Goal: Task Accomplishment & Management: Complete application form

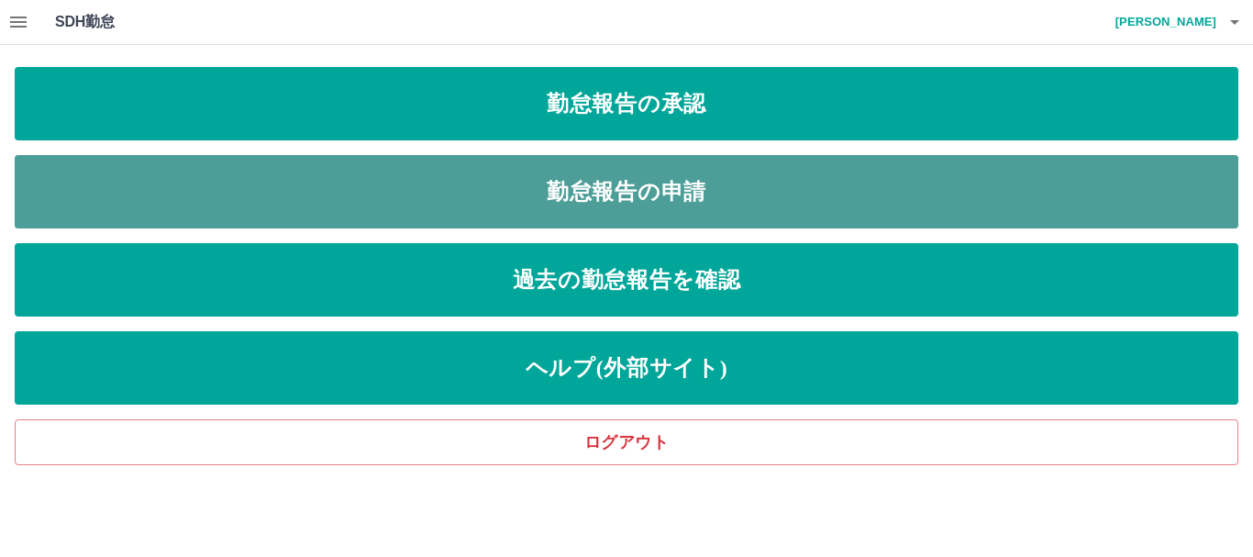
click at [742, 196] on link "勤怠報告の申請" at bounding box center [627, 191] width 1224 height 73
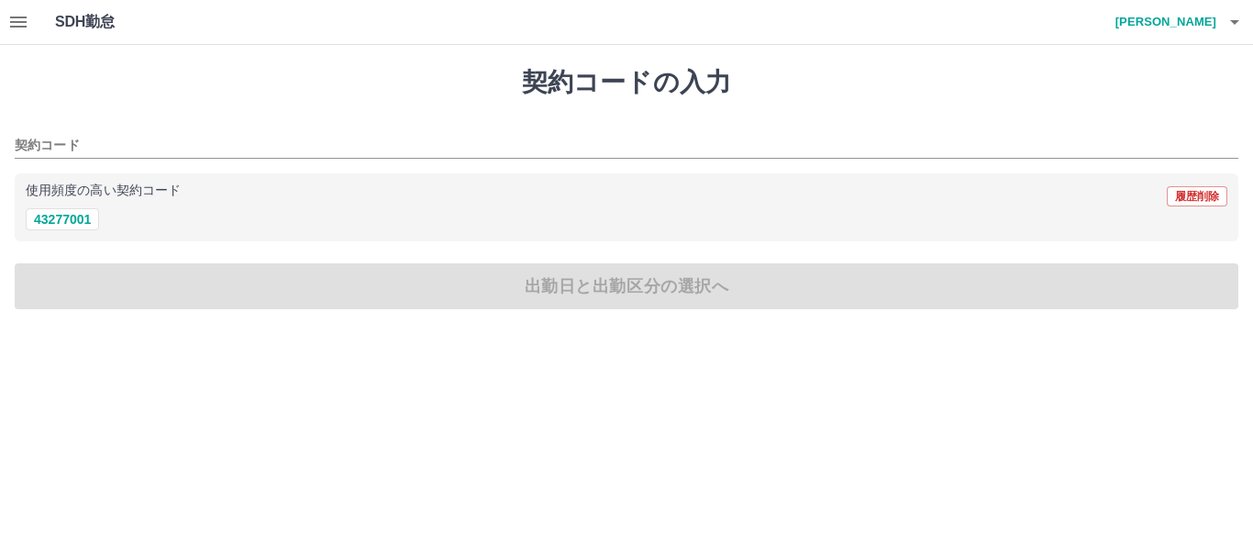
click at [20, 20] on icon "button" at bounding box center [18, 22] width 22 height 22
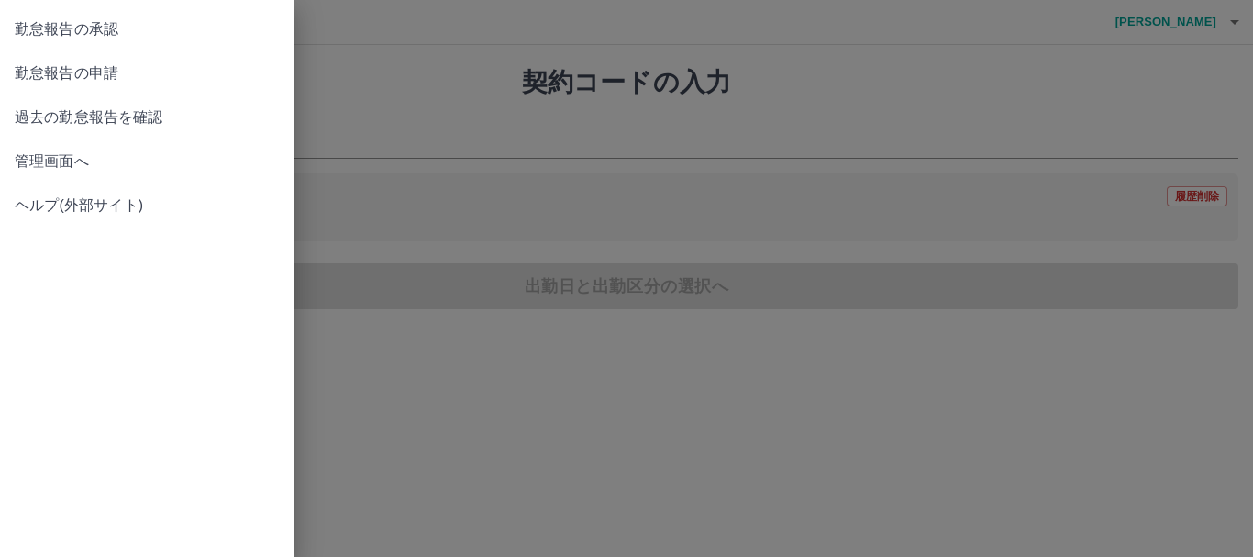
click at [39, 85] on link "勤怠報告の申請" at bounding box center [147, 73] width 294 height 44
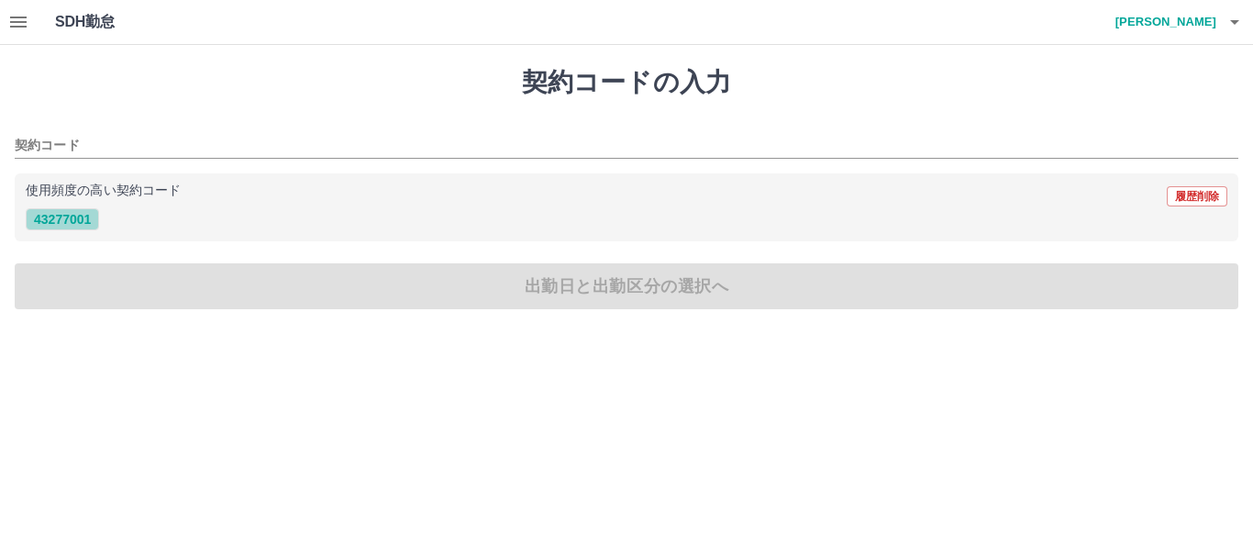
click at [67, 218] on button "43277001" at bounding box center [62, 219] width 73 height 22
type input "********"
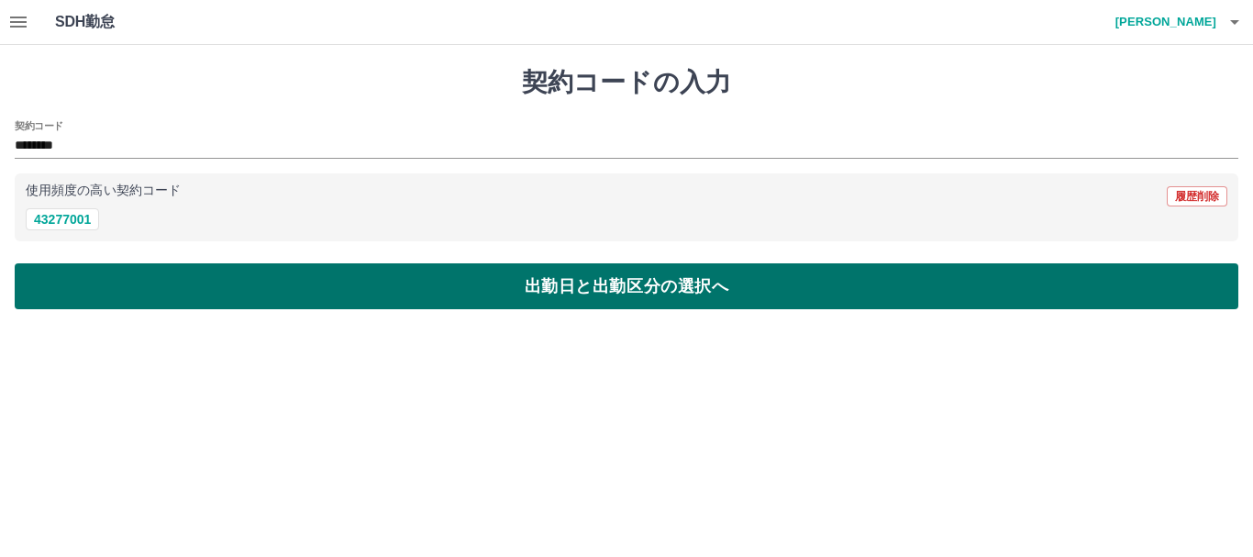
click at [258, 280] on button "出勤日と出勤区分の選択へ" at bounding box center [627, 286] width 1224 height 46
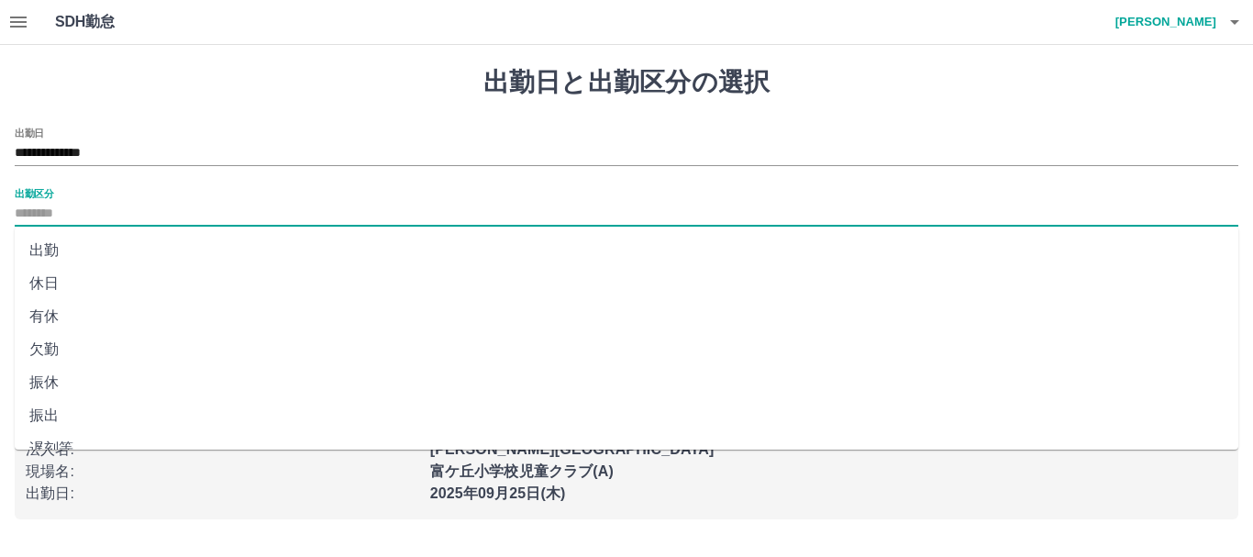
click at [69, 212] on input "出勤区分" at bounding box center [627, 214] width 1224 height 23
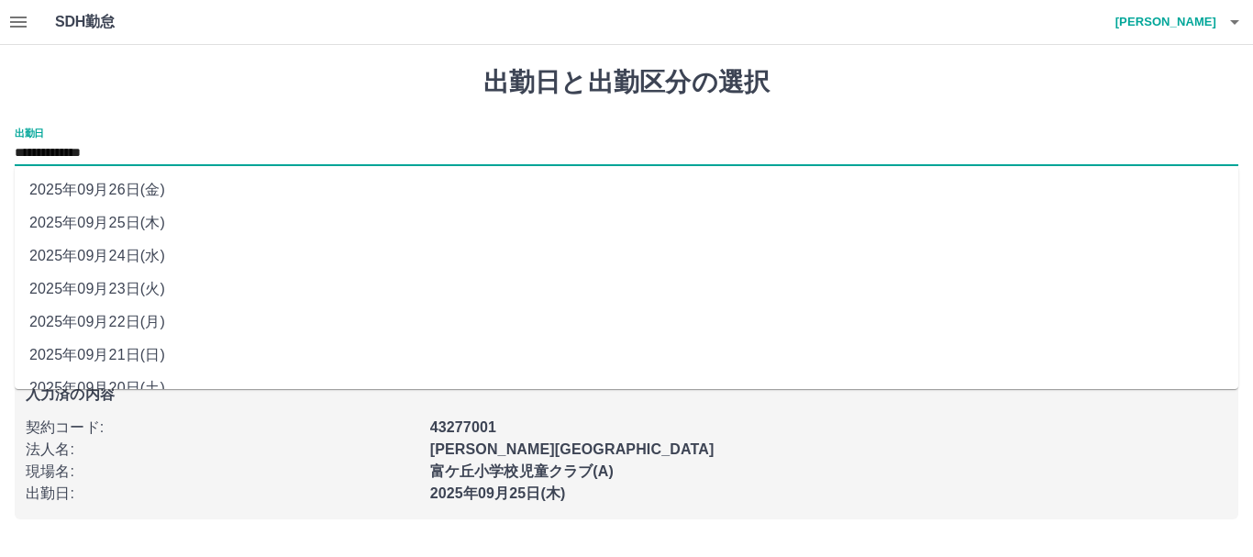
click at [126, 146] on input "**********" at bounding box center [627, 153] width 1224 height 23
click at [136, 251] on li "2025年09月24日(水)" at bounding box center [627, 255] width 1224 height 33
type input "**********"
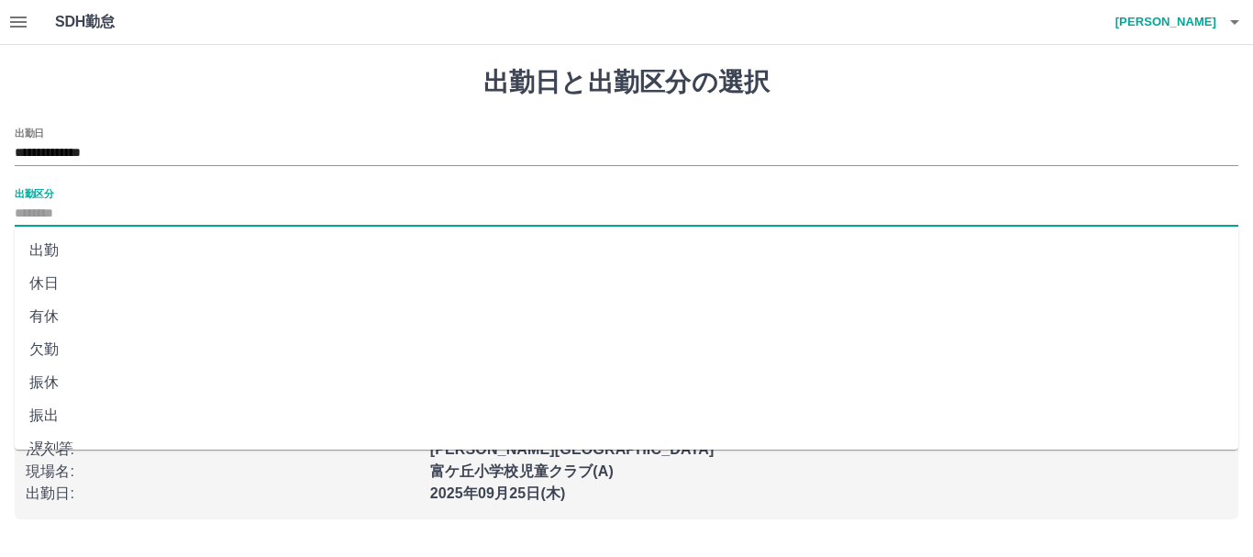
click at [67, 215] on input "出勤区分" at bounding box center [627, 214] width 1224 height 23
click at [80, 316] on li "有休" at bounding box center [627, 316] width 1224 height 33
type input "**"
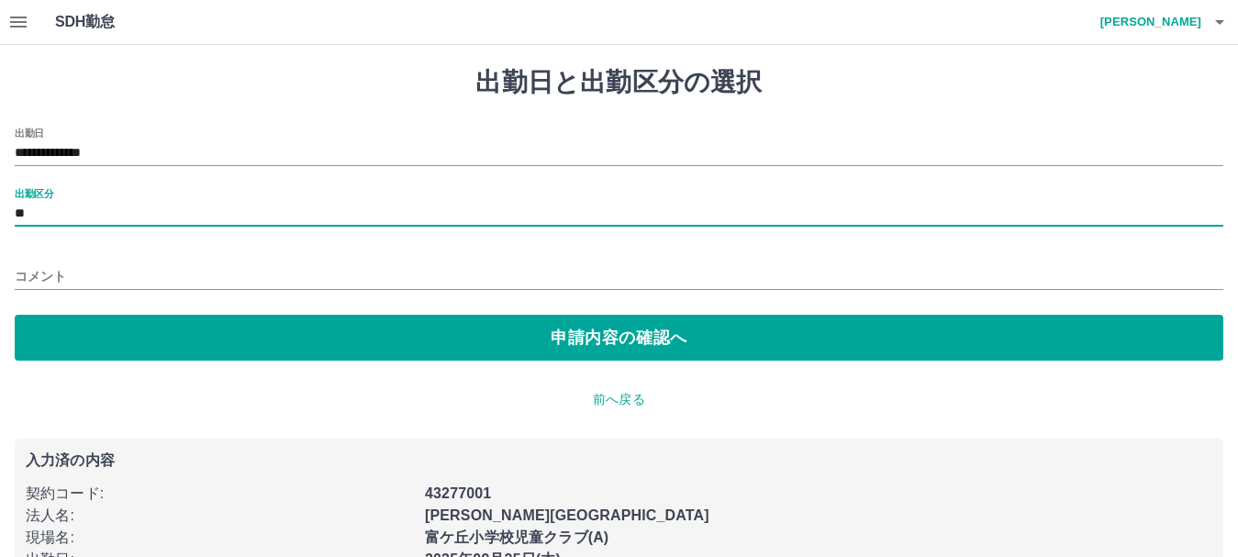
click at [100, 265] on input "コメント" at bounding box center [619, 276] width 1208 height 27
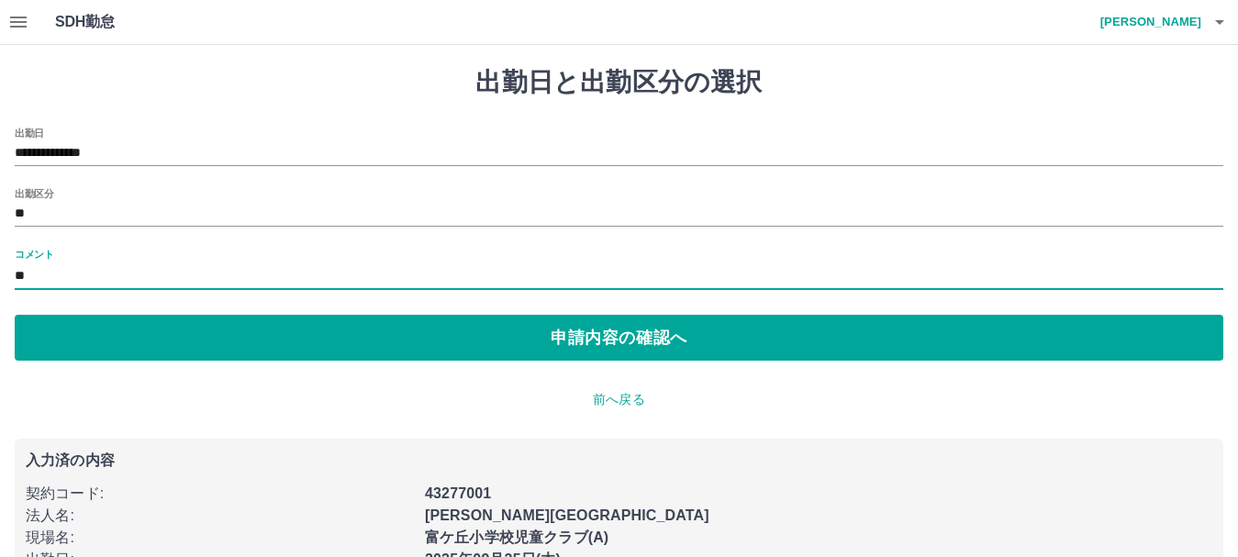
type input "*"
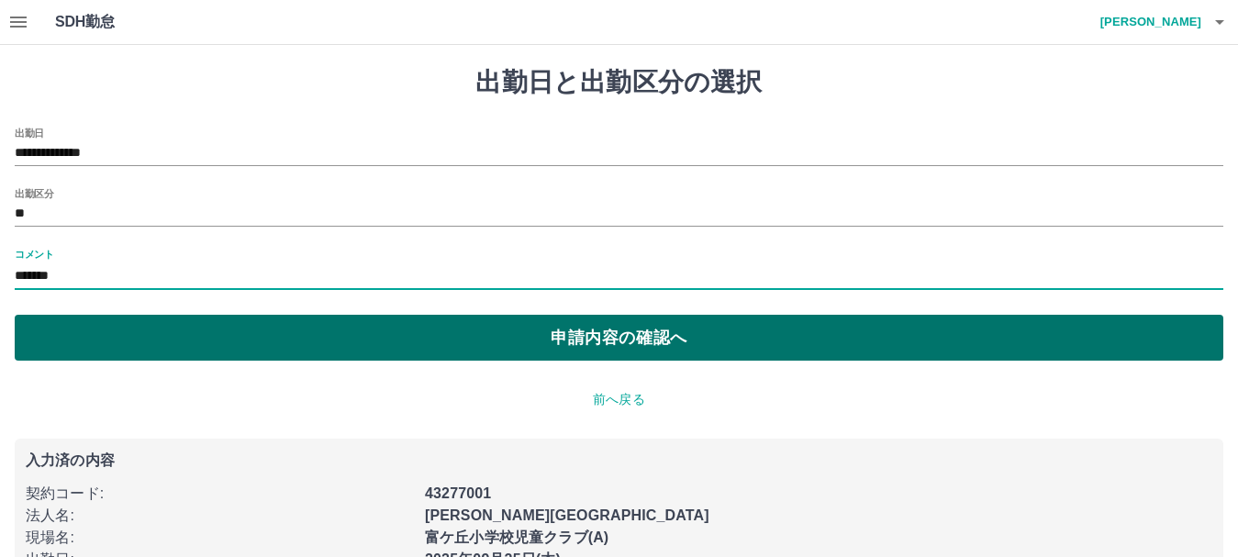
type input "*******"
click at [294, 327] on button "申請内容の確認へ" at bounding box center [619, 338] width 1208 height 46
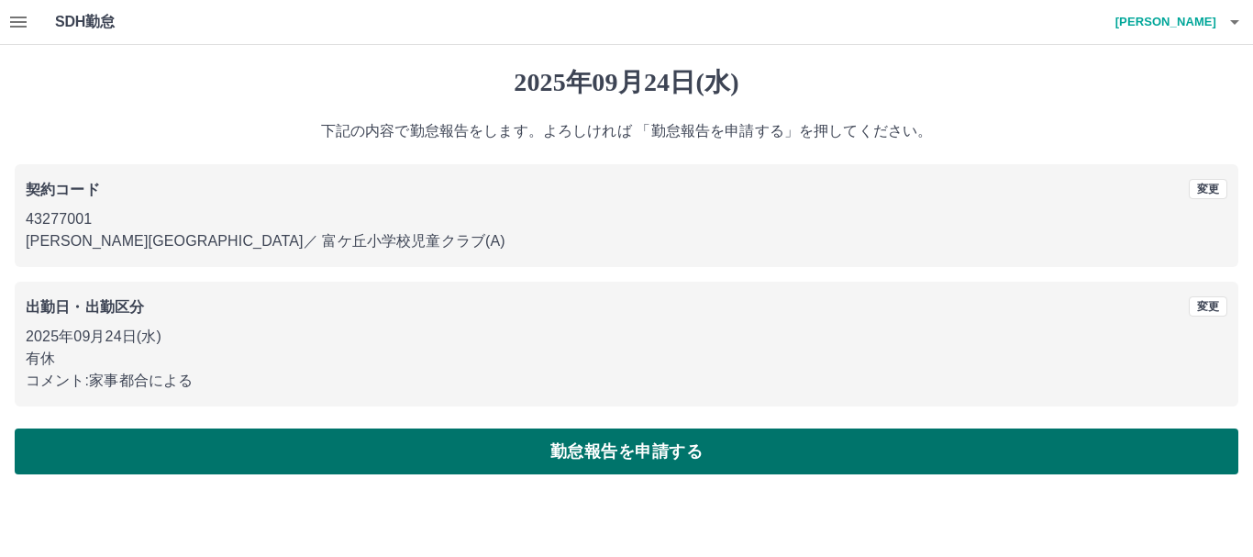
click at [215, 458] on button "勤怠報告を申請する" at bounding box center [627, 451] width 1224 height 46
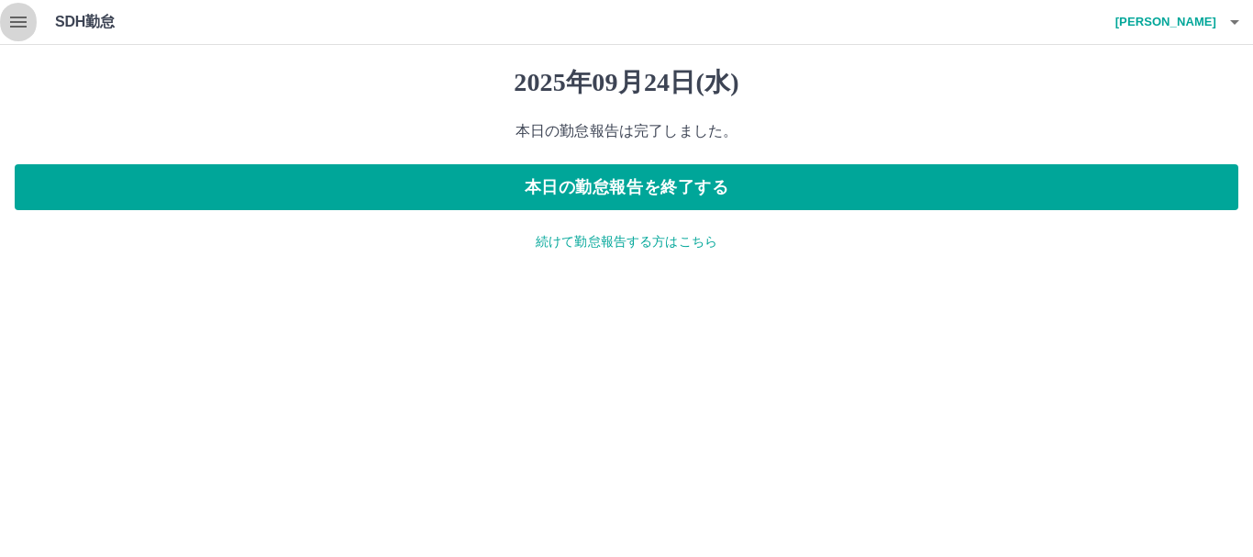
click at [11, 25] on icon "button" at bounding box center [18, 22] width 22 height 22
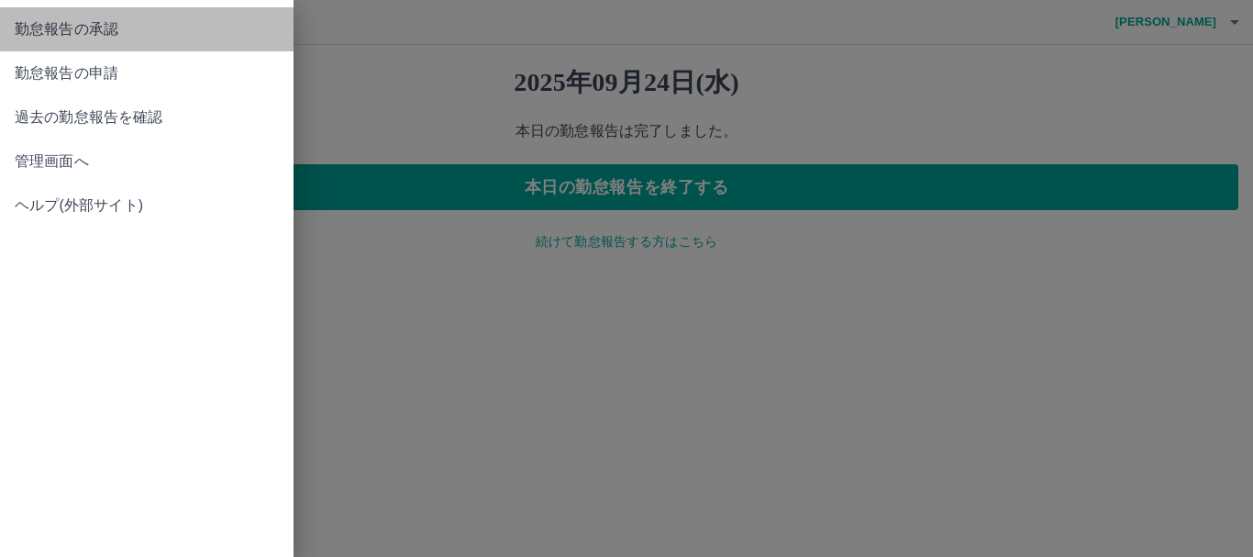
click at [44, 41] on link "勤怠報告の承認" at bounding box center [147, 29] width 294 height 44
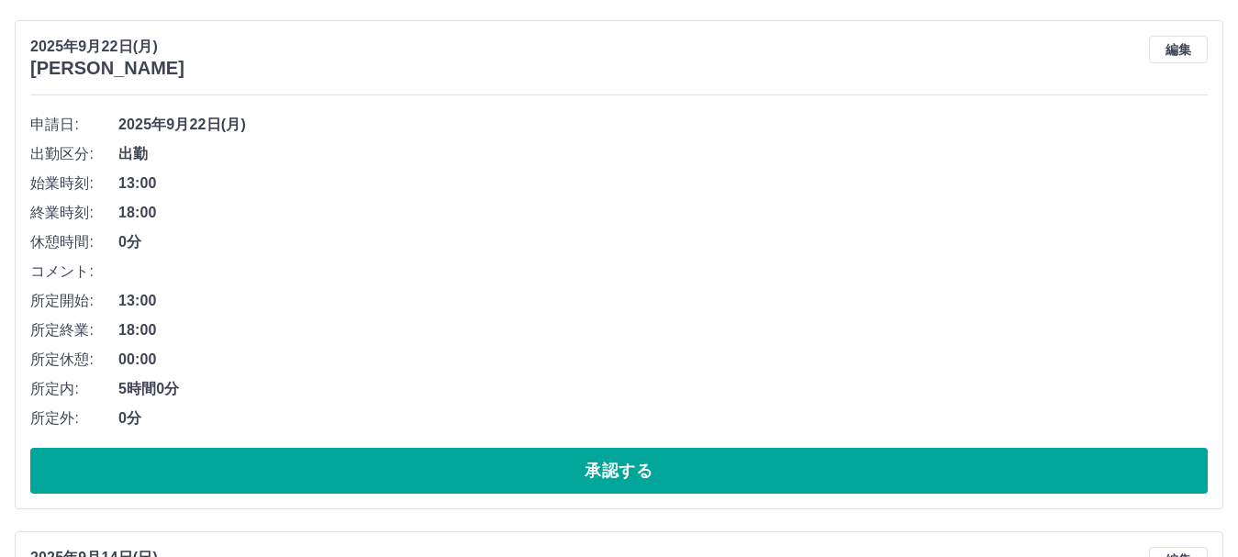
scroll to position [7412, 0]
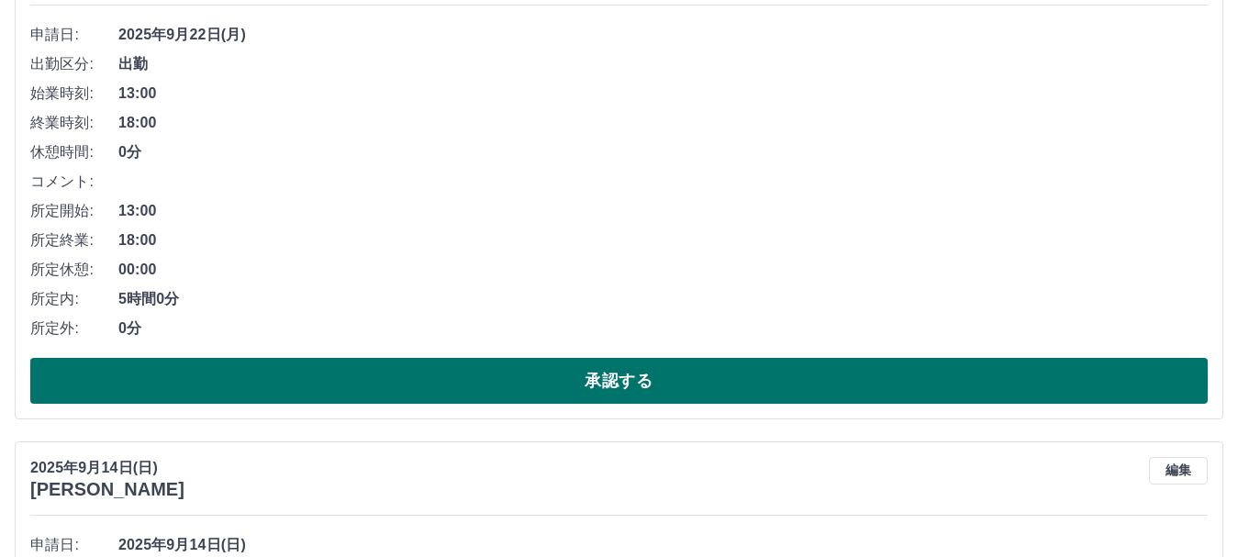
click at [472, 370] on button "承認する" at bounding box center [618, 381] width 1177 height 46
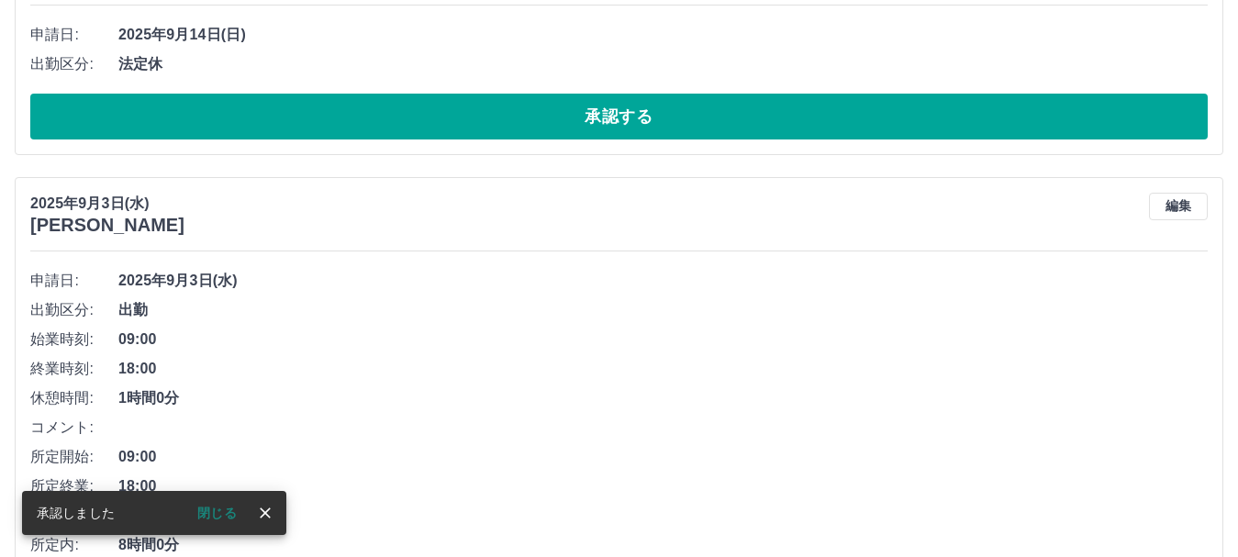
scroll to position [6901, 0]
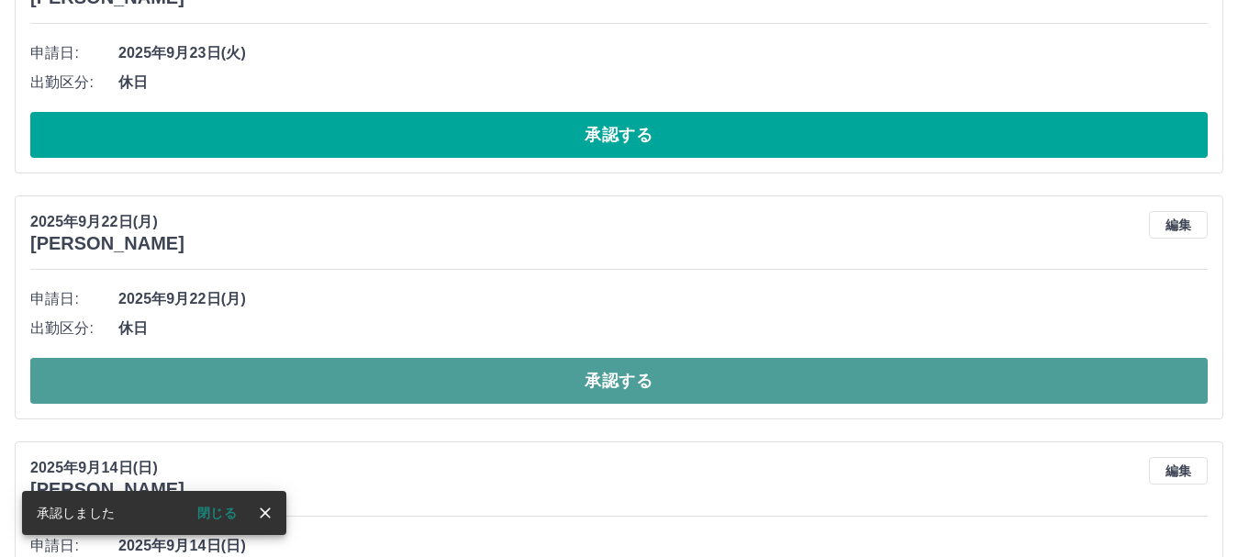
click at [481, 398] on button "承認する" at bounding box center [618, 381] width 1177 height 46
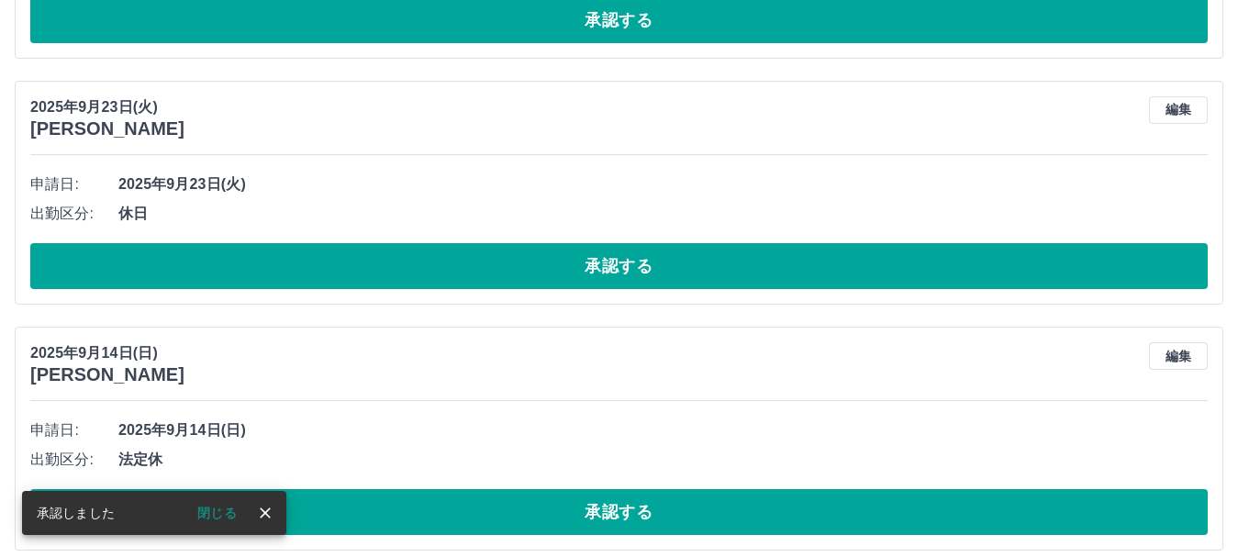
scroll to position [6625, 0]
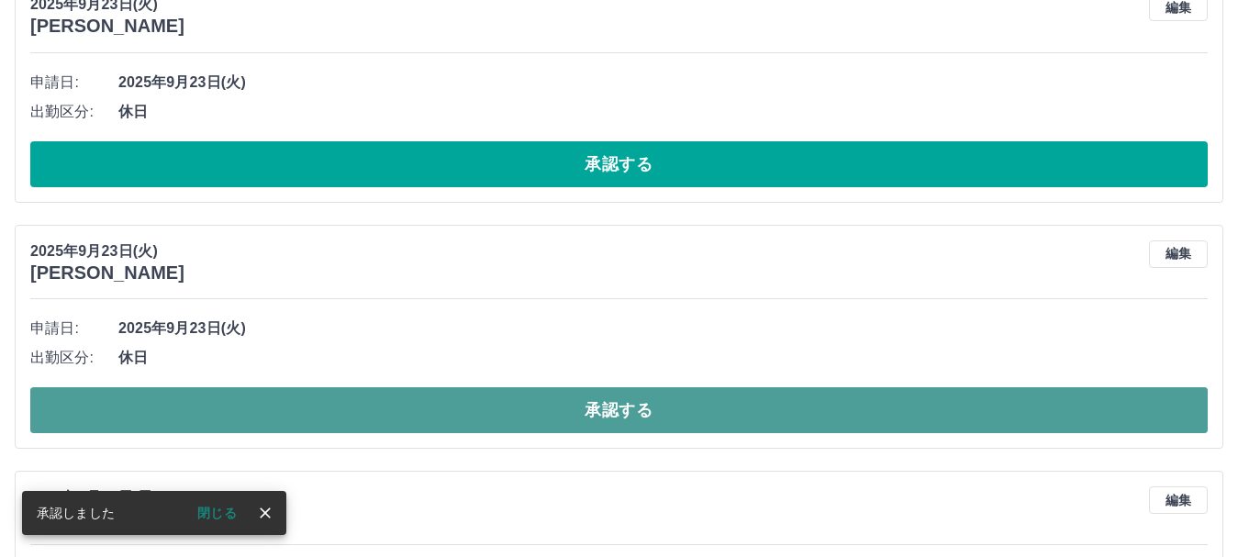
click at [411, 402] on button "承認する" at bounding box center [618, 410] width 1177 height 46
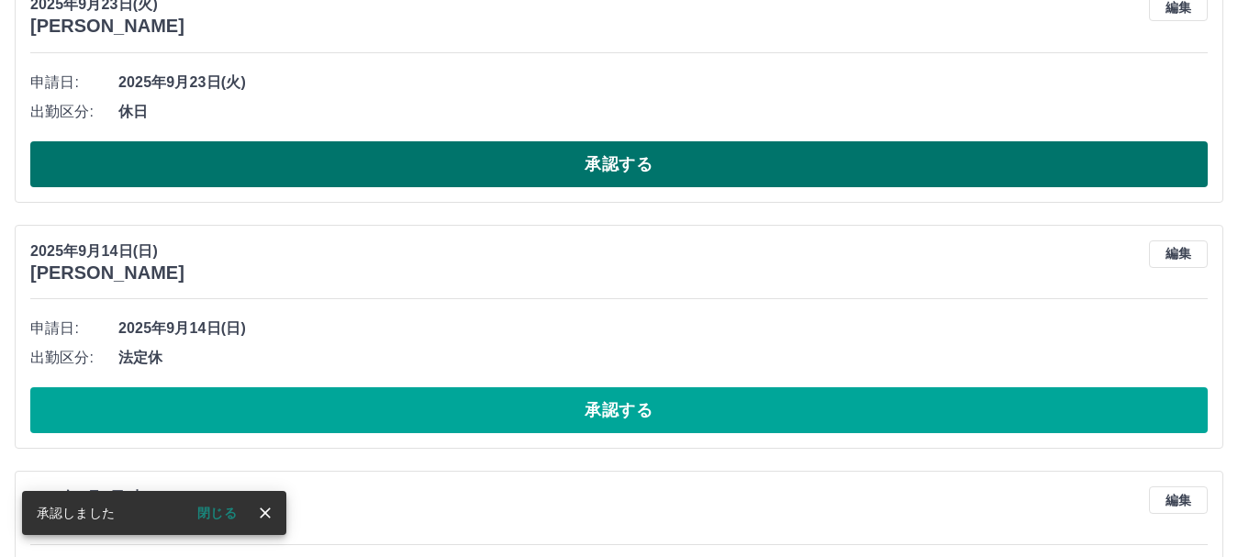
click at [392, 152] on button "承認する" at bounding box center [618, 164] width 1177 height 46
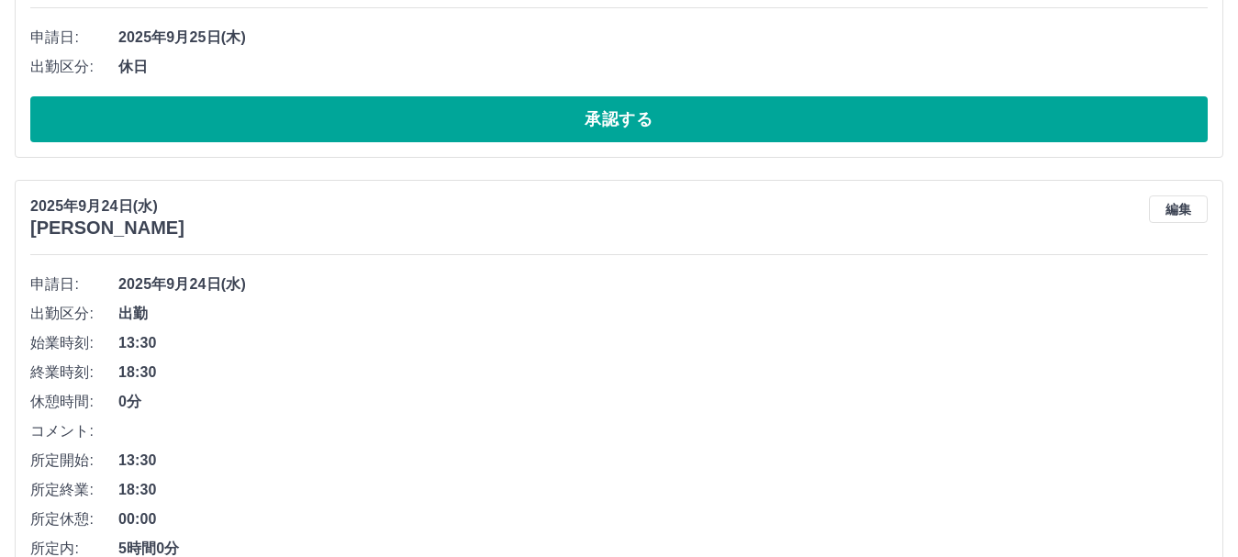
scroll to position [0, 0]
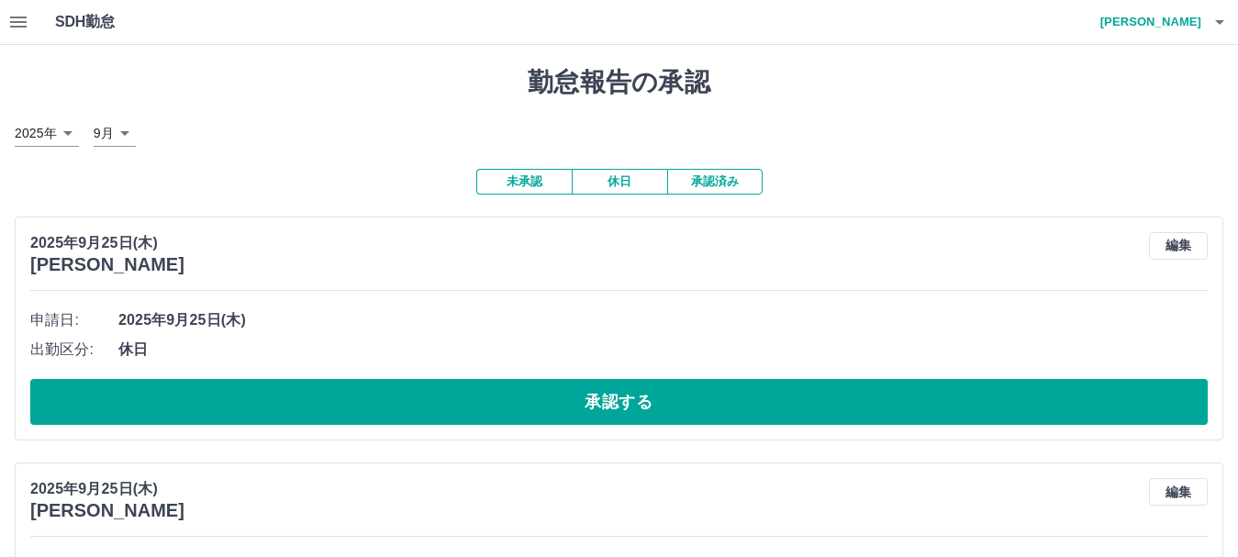
click at [17, 16] on icon "button" at bounding box center [18, 22] width 22 height 22
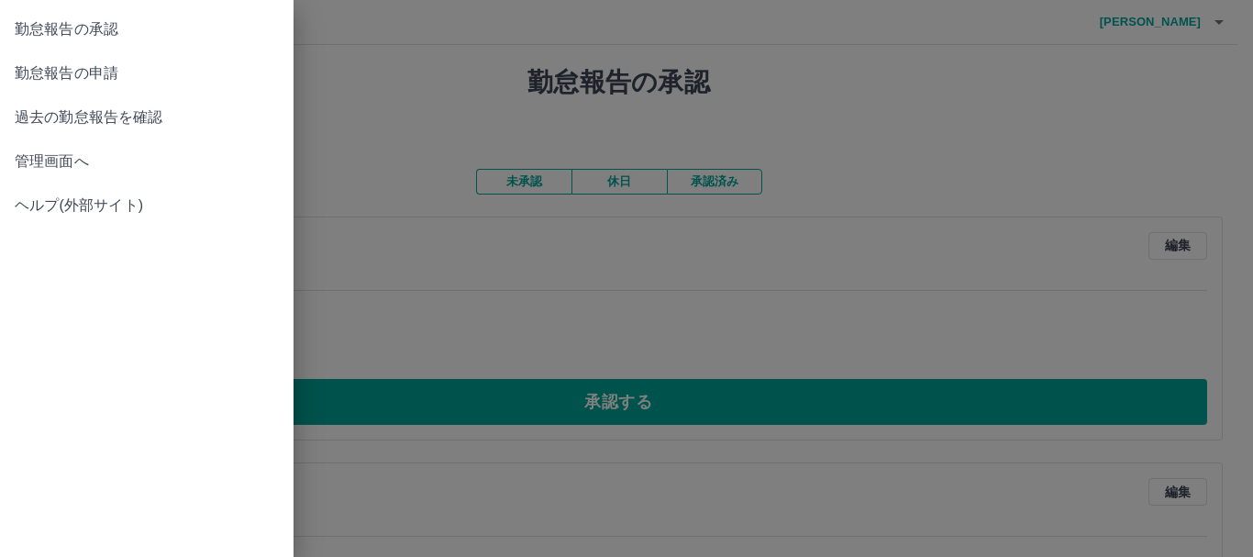
click at [718, 250] on div at bounding box center [626, 278] width 1253 height 557
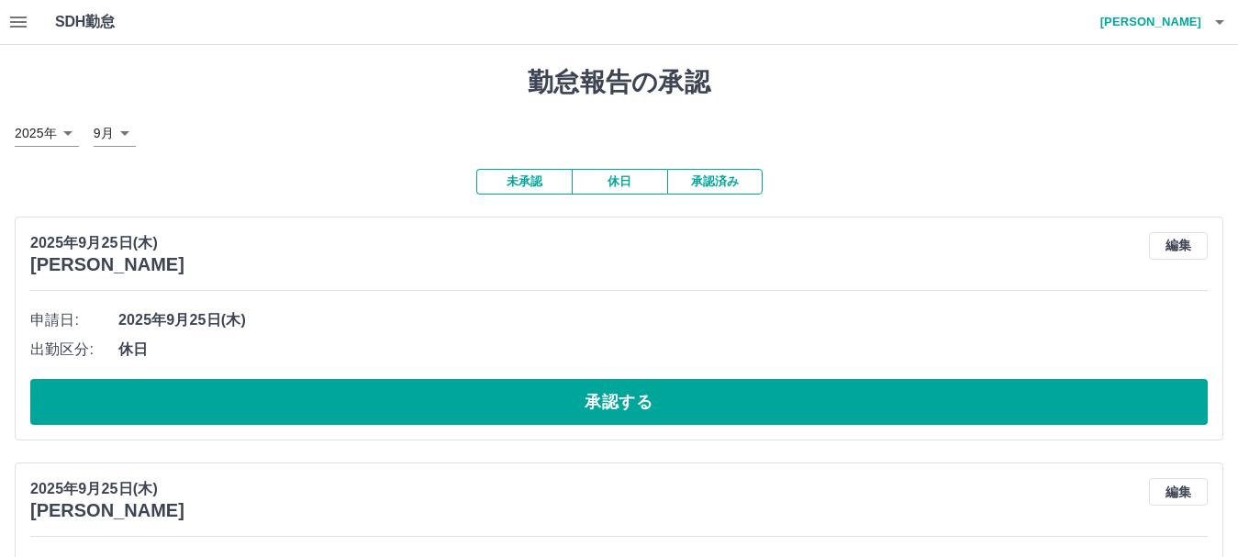
click at [735, 177] on button "承認済み" at bounding box center [714, 182] width 95 height 26
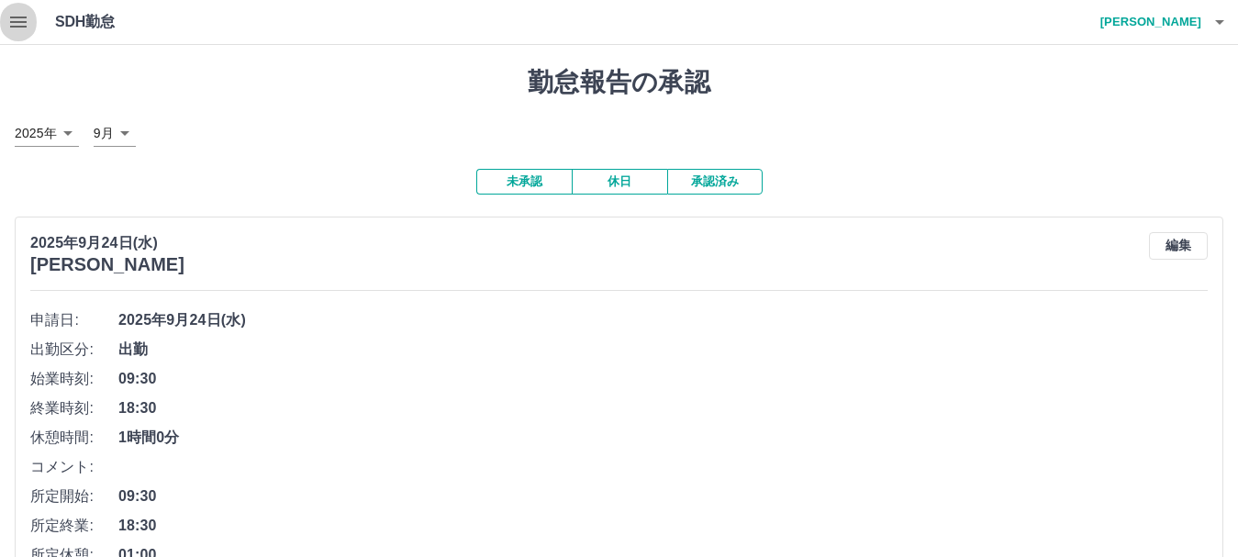
click at [23, 22] on icon "button" at bounding box center [18, 22] width 17 height 11
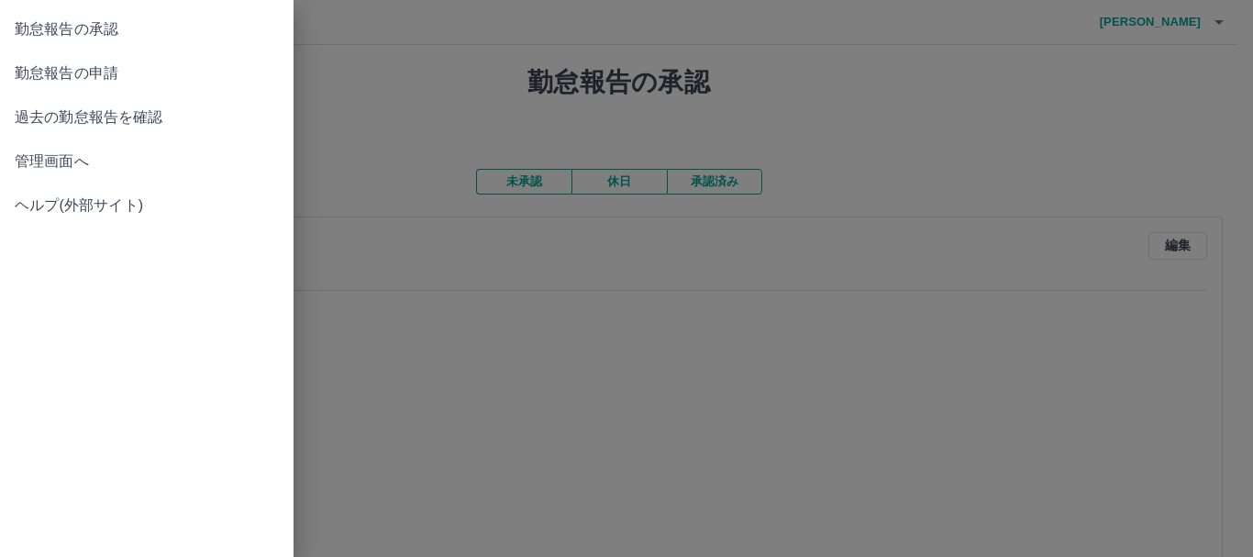
click at [36, 35] on span "勤怠報告の承認" at bounding box center [147, 29] width 264 height 22
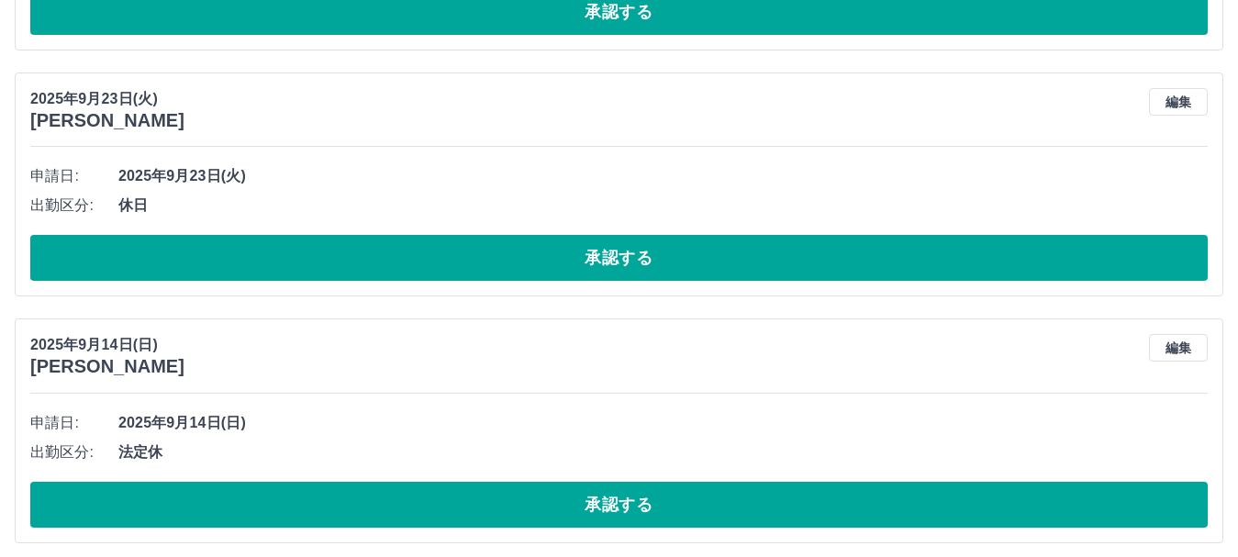
scroll to position [6255, 0]
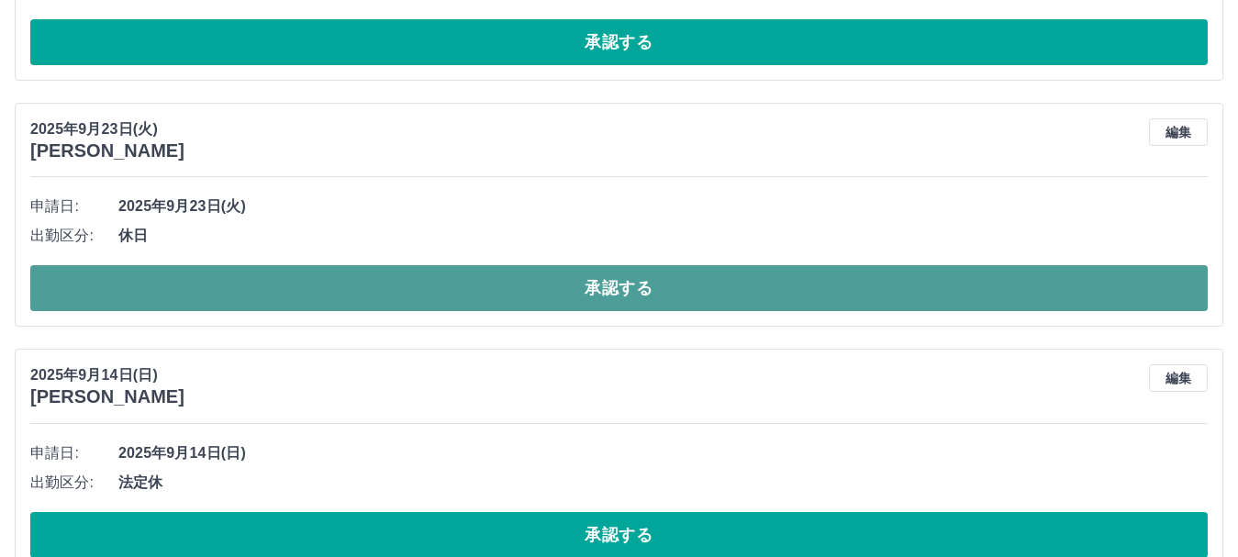
click at [531, 300] on button "承認する" at bounding box center [618, 288] width 1177 height 46
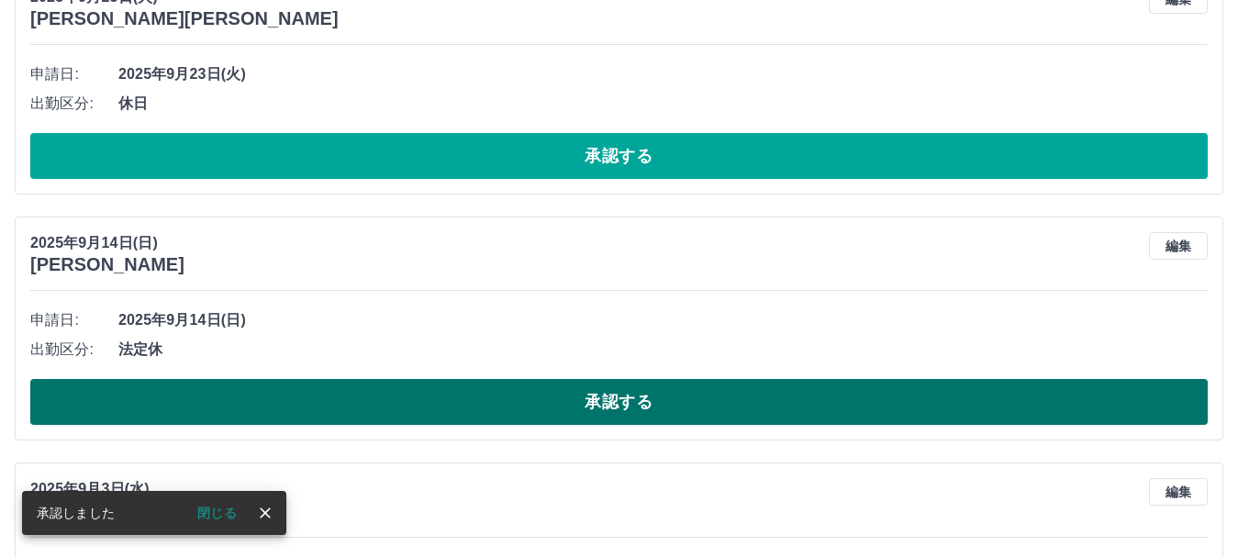
scroll to position [5979, 0]
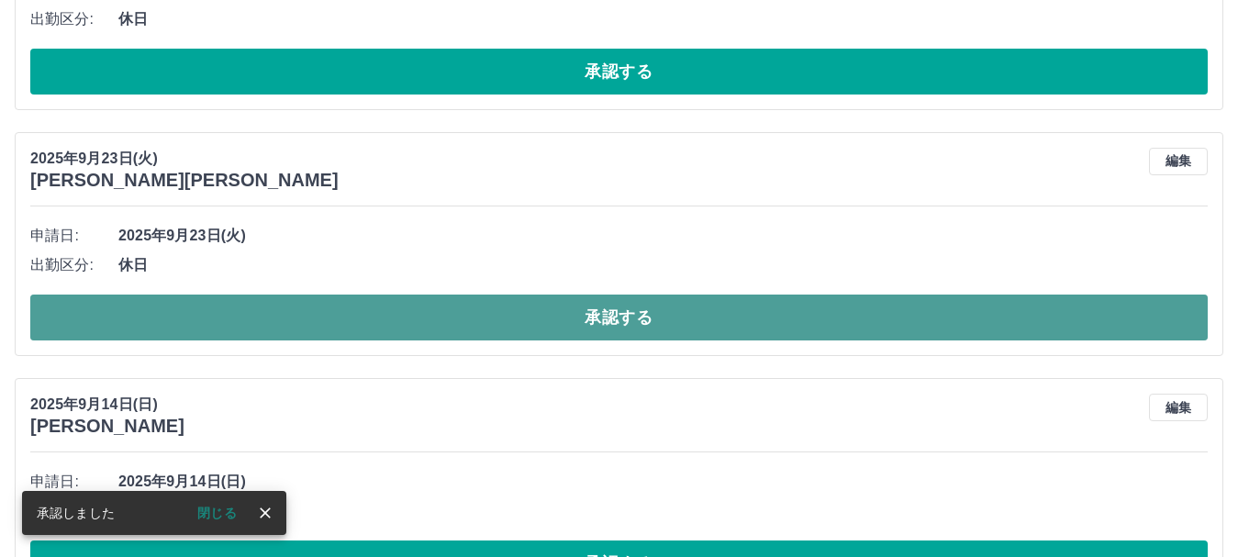
click at [577, 314] on button "承認する" at bounding box center [618, 318] width 1177 height 46
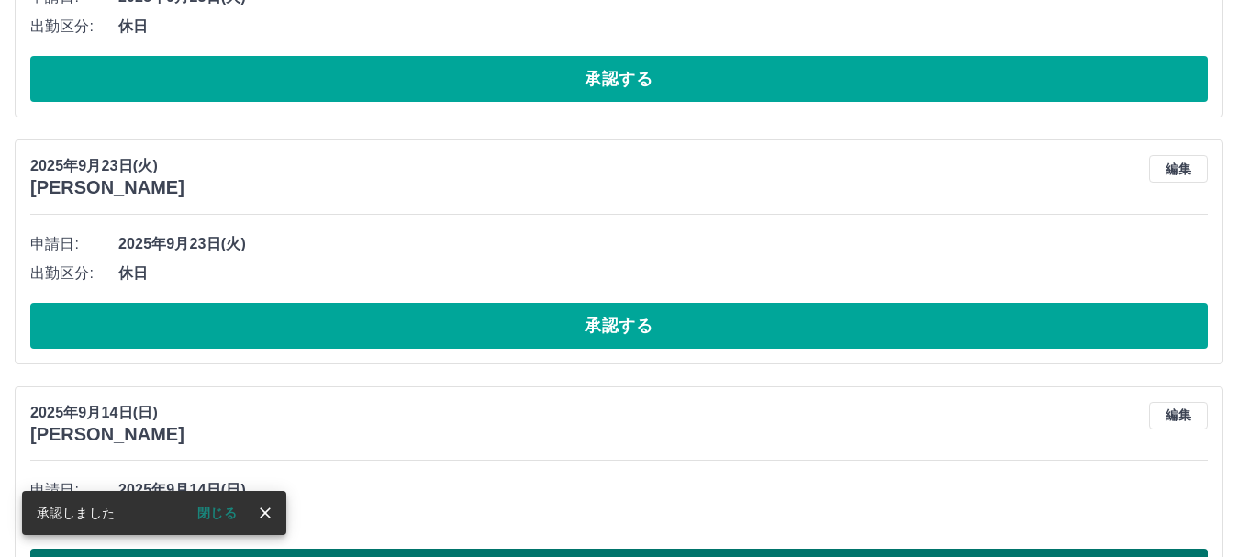
scroll to position [5704, 0]
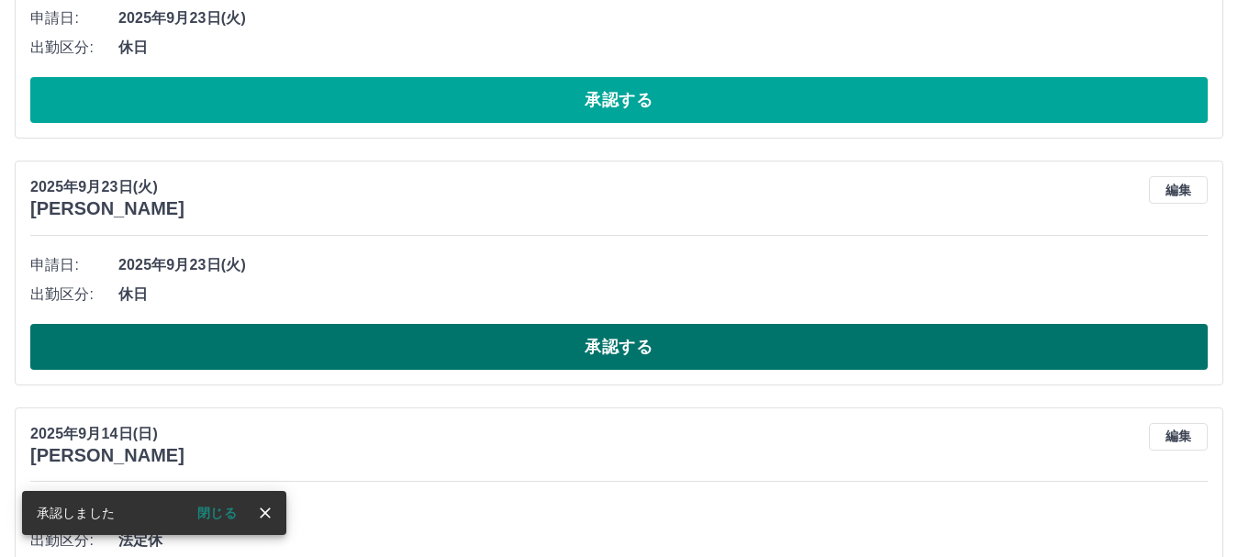
click at [598, 349] on button "承認する" at bounding box center [618, 347] width 1177 height 46
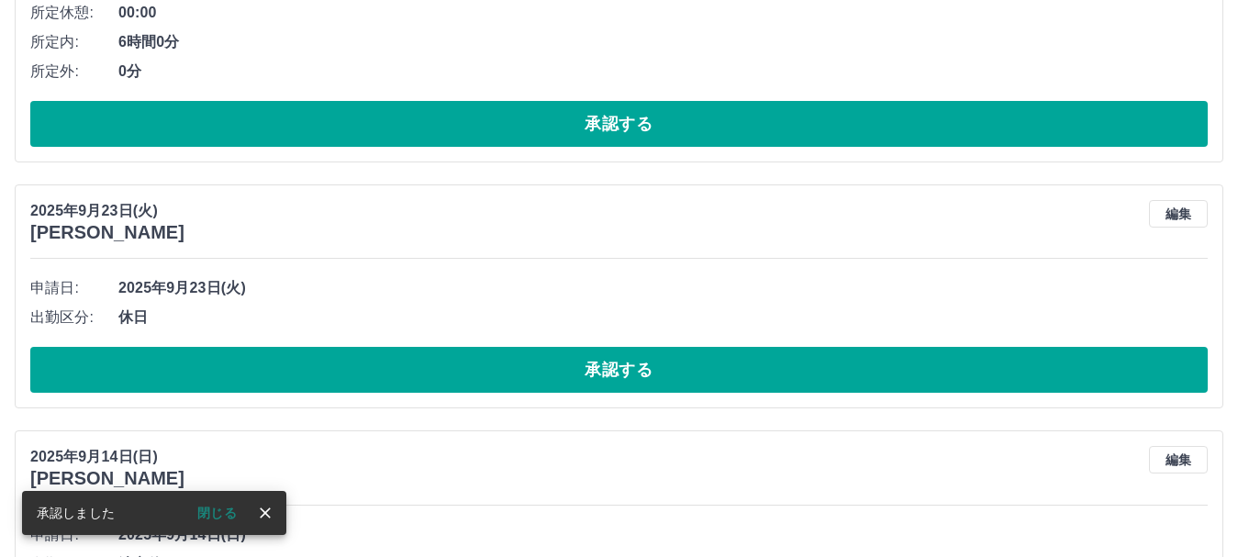
scroll to position [5429, 0]
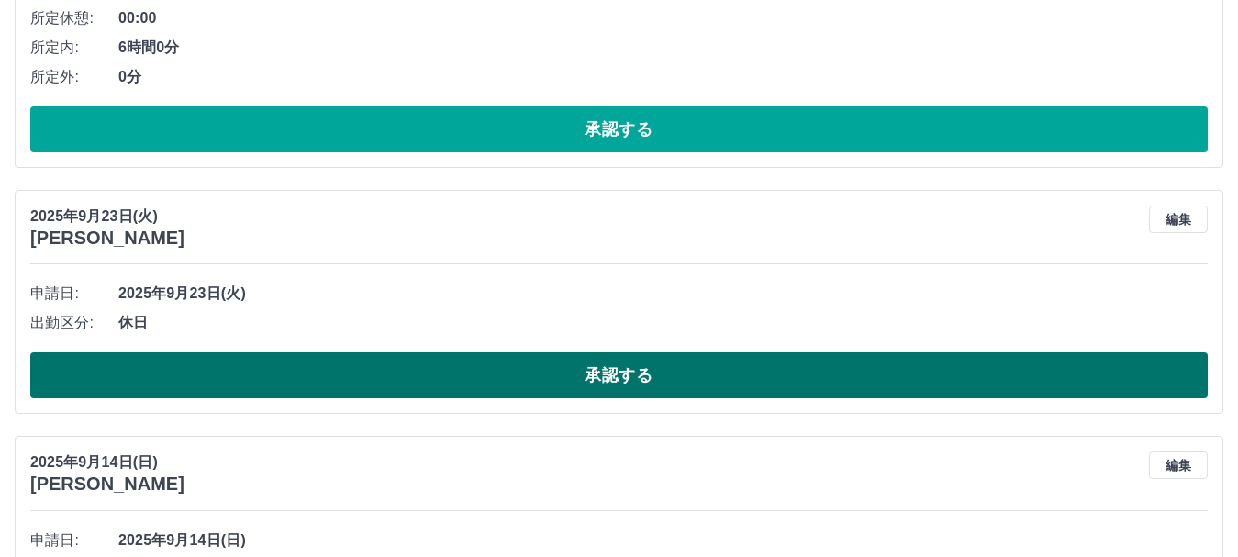
click at [602, 368] on button "承認する" at bounding box center [618, 375] width 1177 height 46
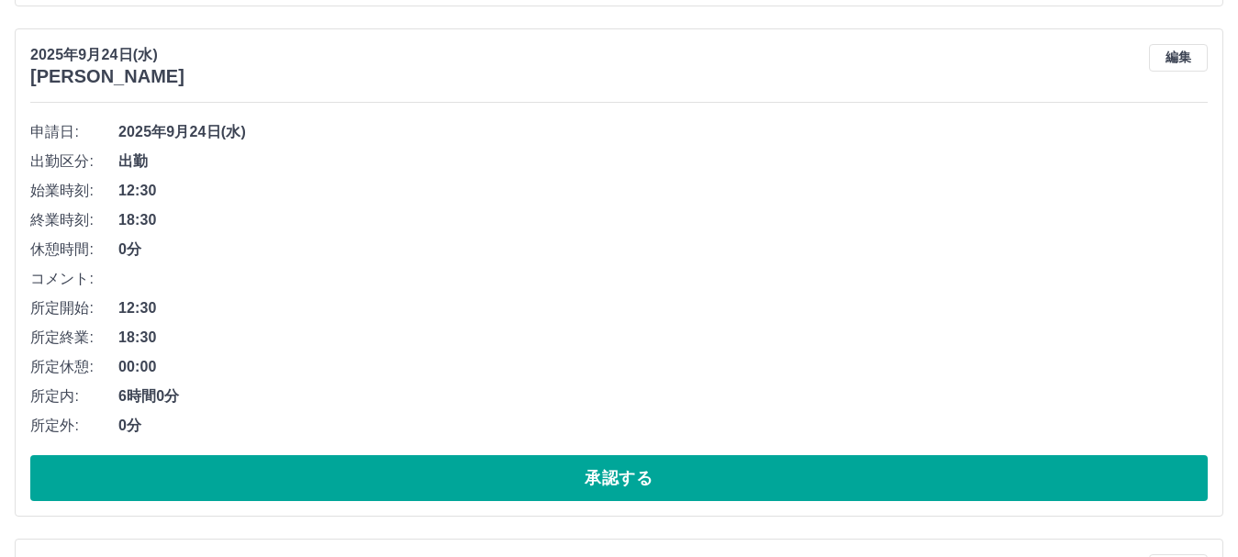
scroll to position [5087, 0]
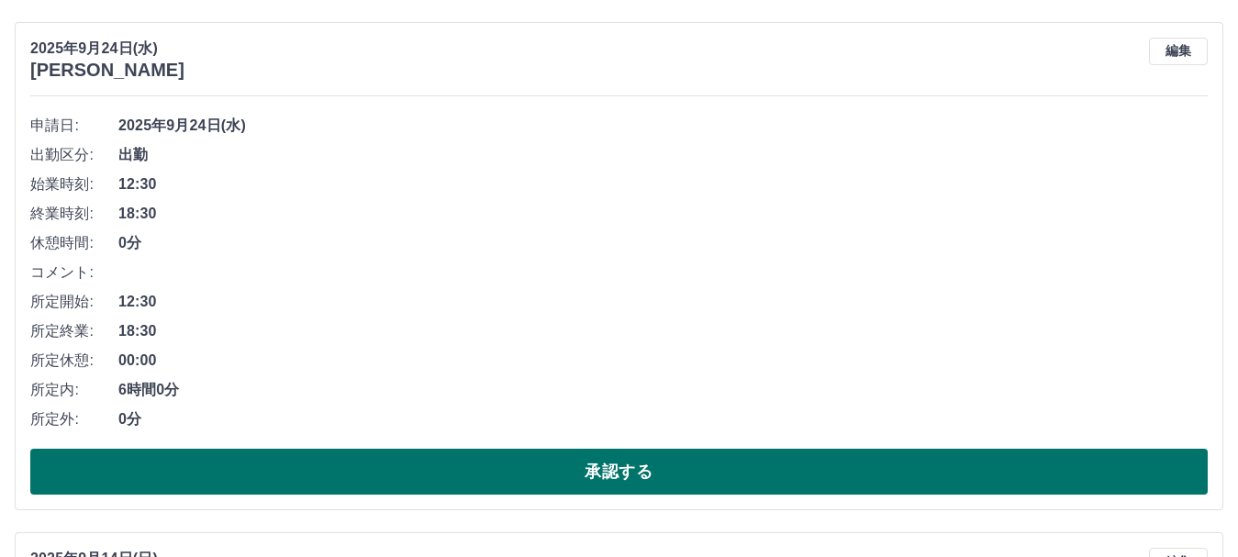
click at [530, 464] on button "承認する" at bounding box center [618, 472] width 1177 height 46
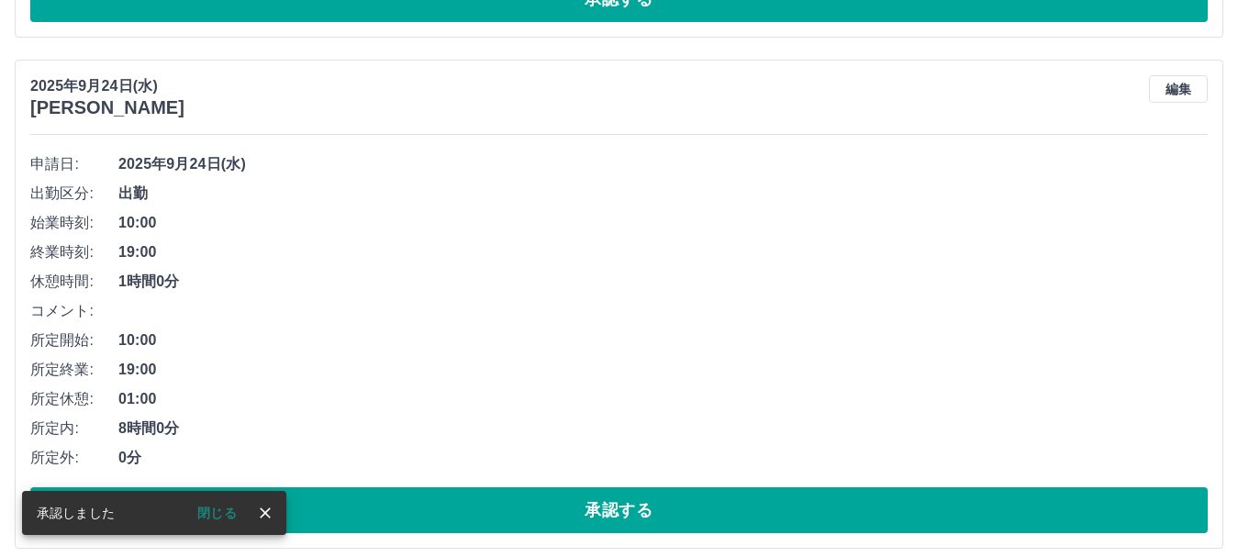
scroll to position [4536, 0]
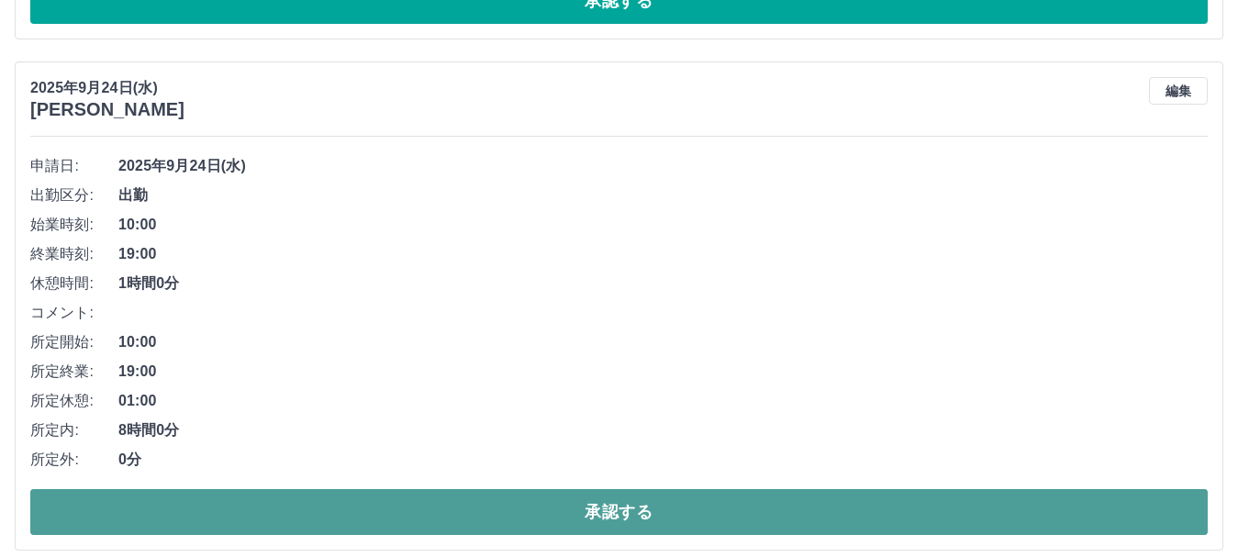
click at [609, 518] on button "承認する" at bounding box center [618, 512] width 1177 height 46
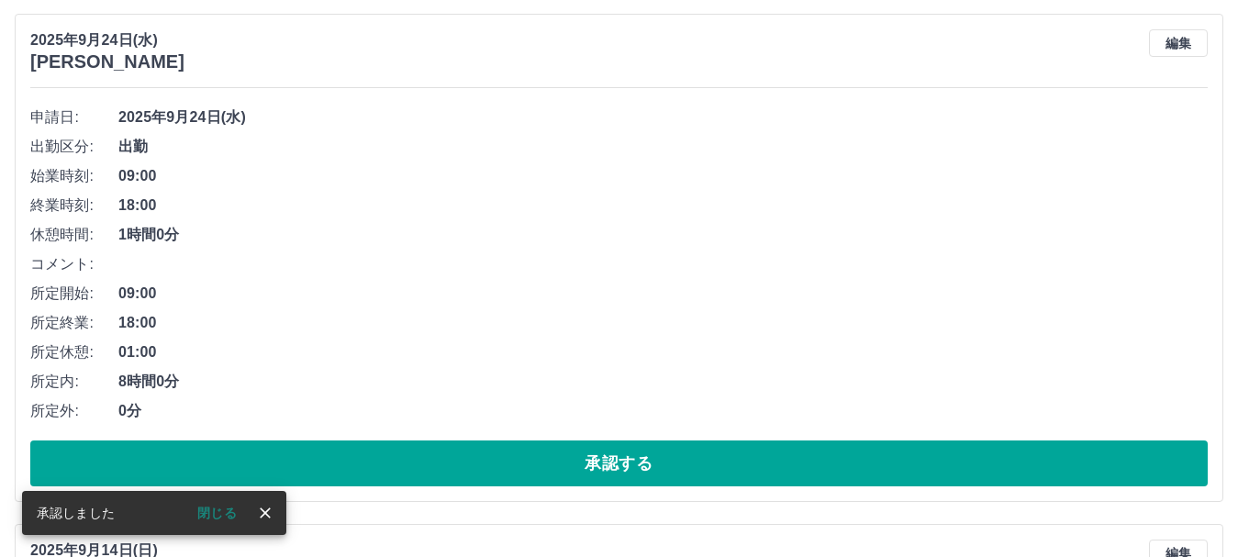
scroll to position [4077, 0]
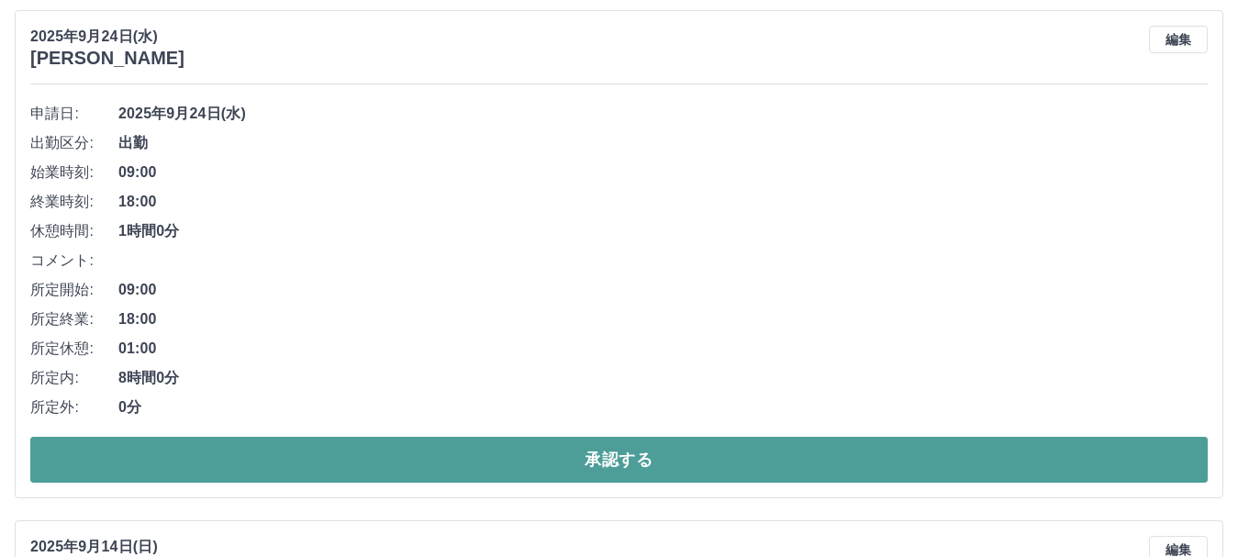
click at [489, 457] on button "承認する" at bounding box center [618, 460] width 1177 height 46
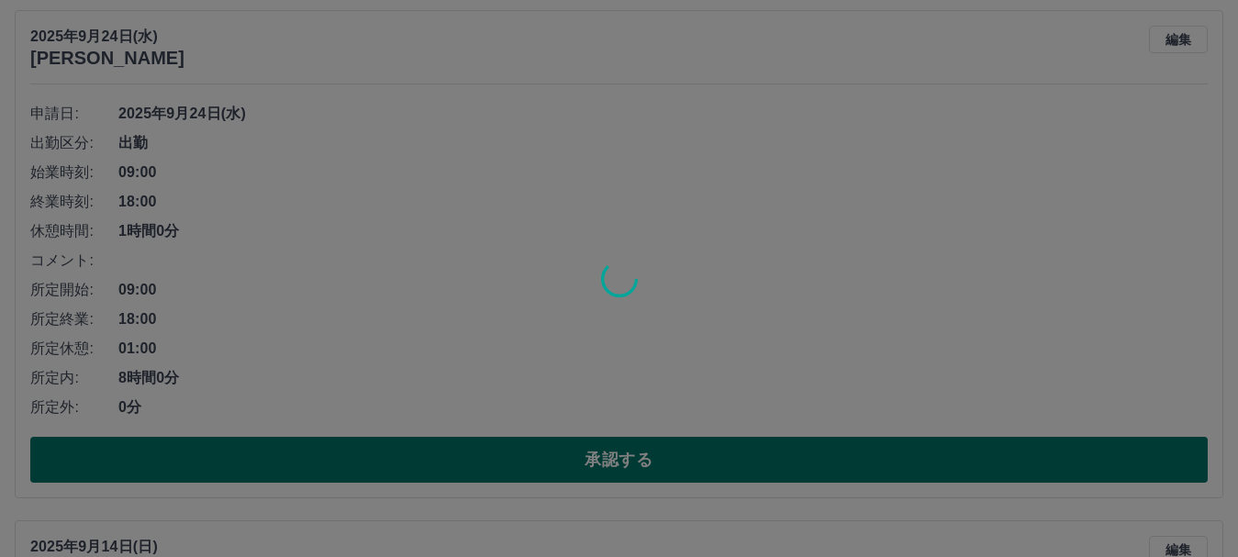
scroll to position [3567, 0]
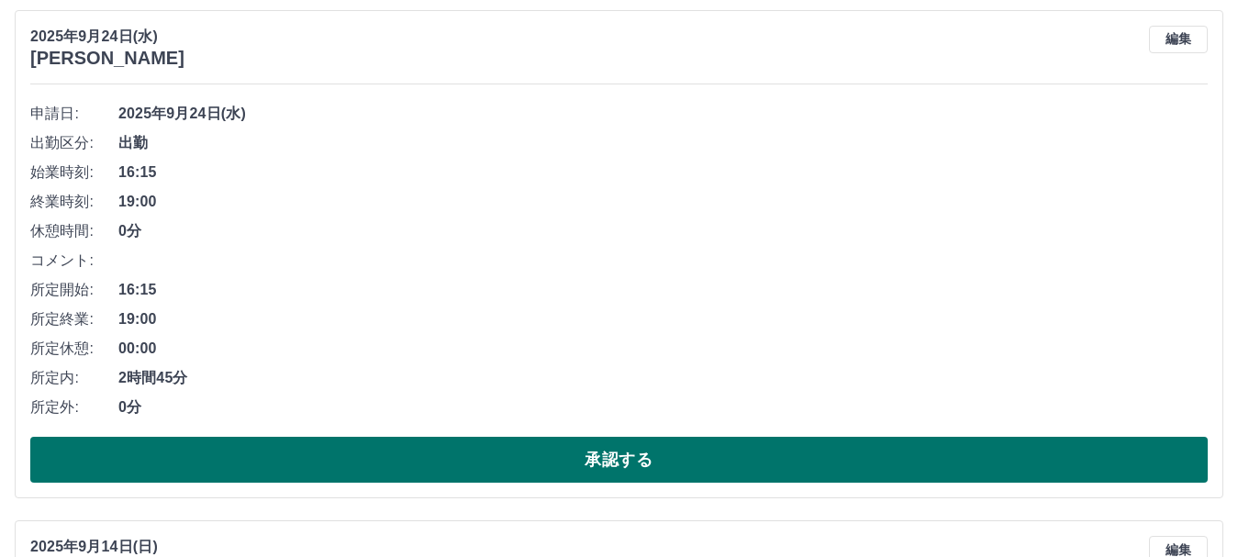
click at [360, 466] on button "承認する" at bounding box center [618, 460] width 1177 height 46
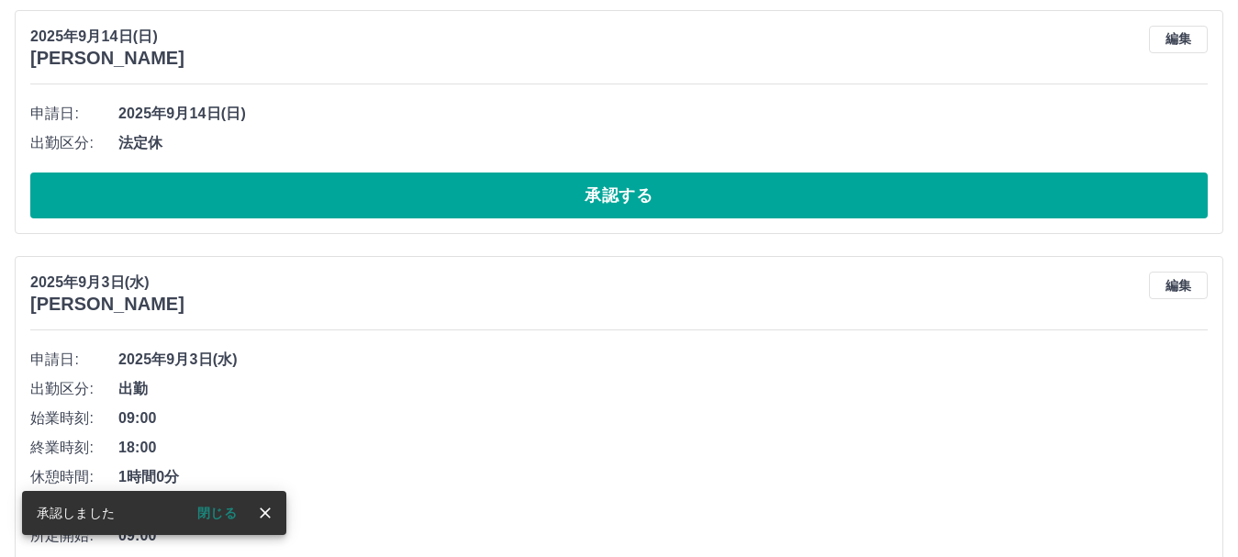
scroll to position [3057, 0]
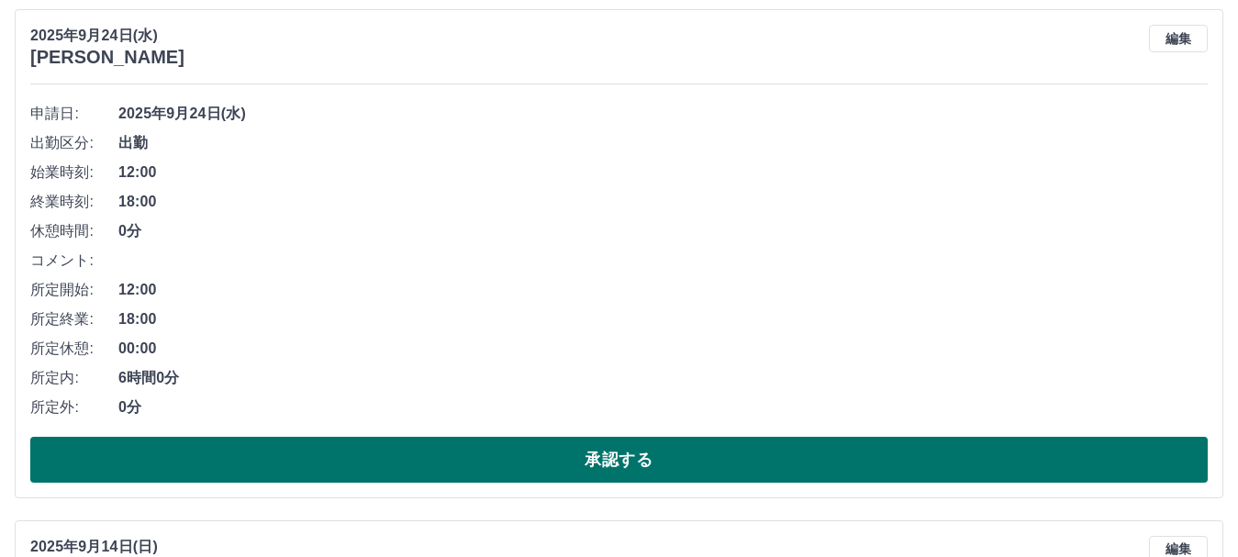
click at [316, 450] on button "承認する" at bounding box center [618, 460] width 1177 height 46
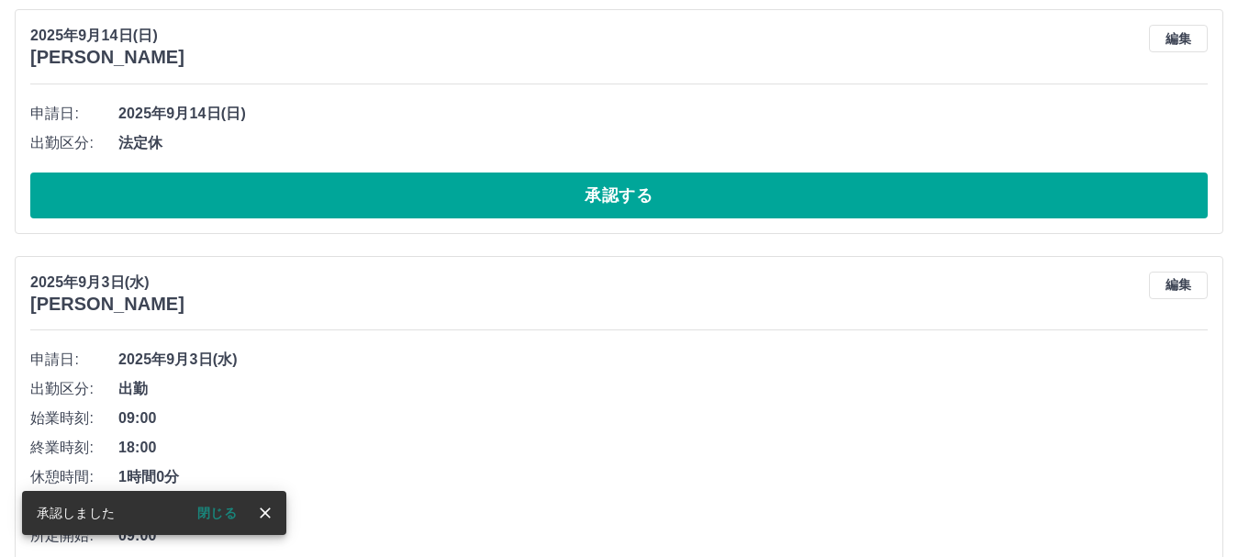
scroll to position [2546, 0]
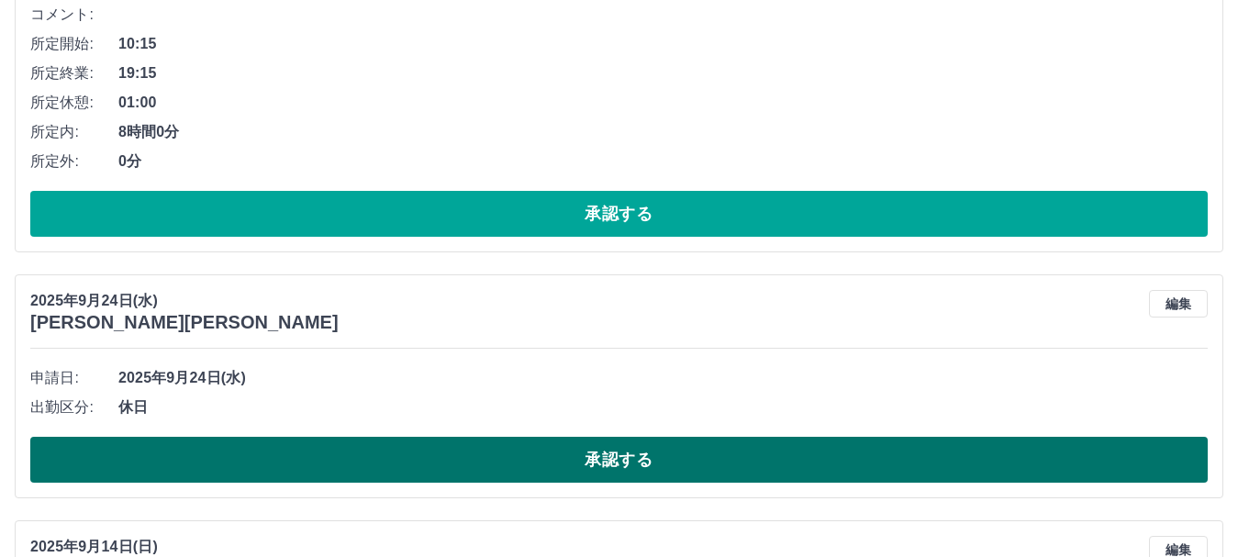
click at [410, 464] on button "承認する" at bounding box center [618, 460] width 1177 height 46
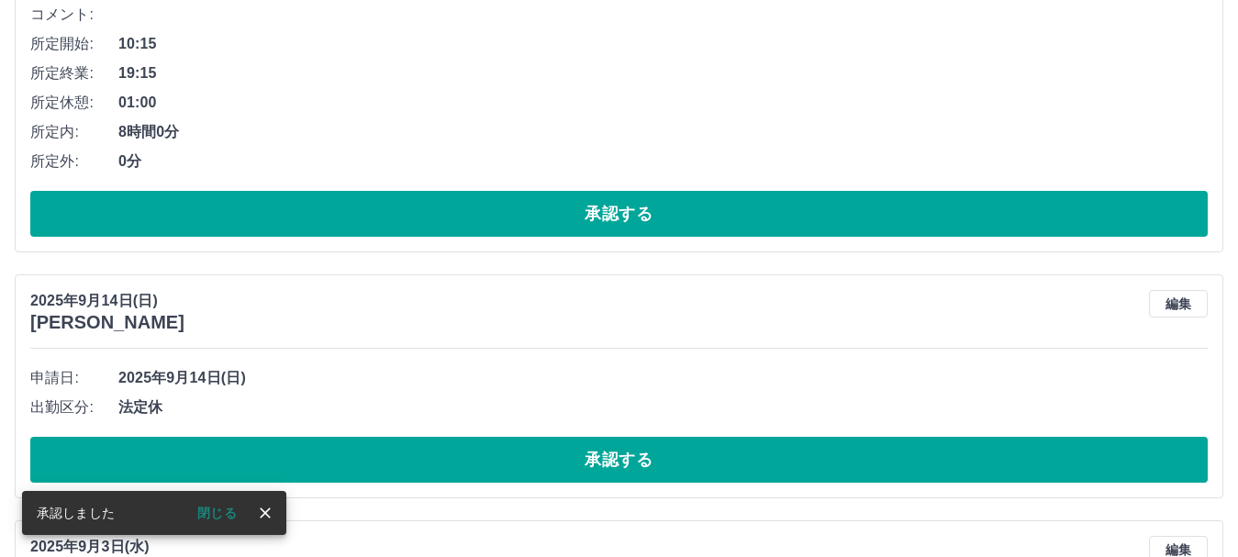
scroll to position [2271, 0]
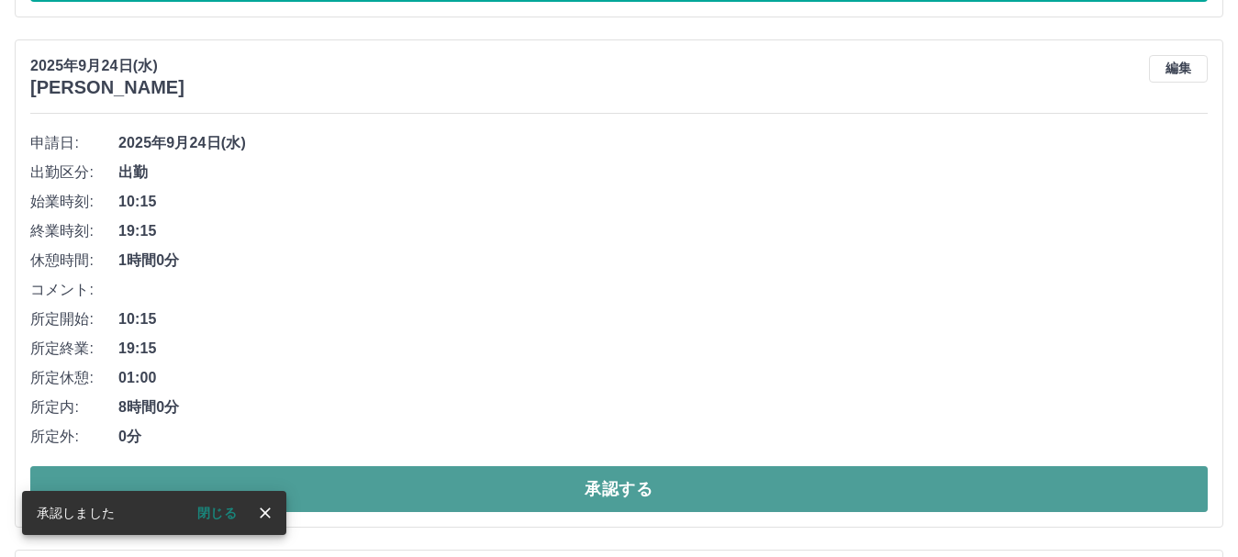
click at [534, 484] on button "承認する" at bounding box center [618, 489] width 1177 height 46
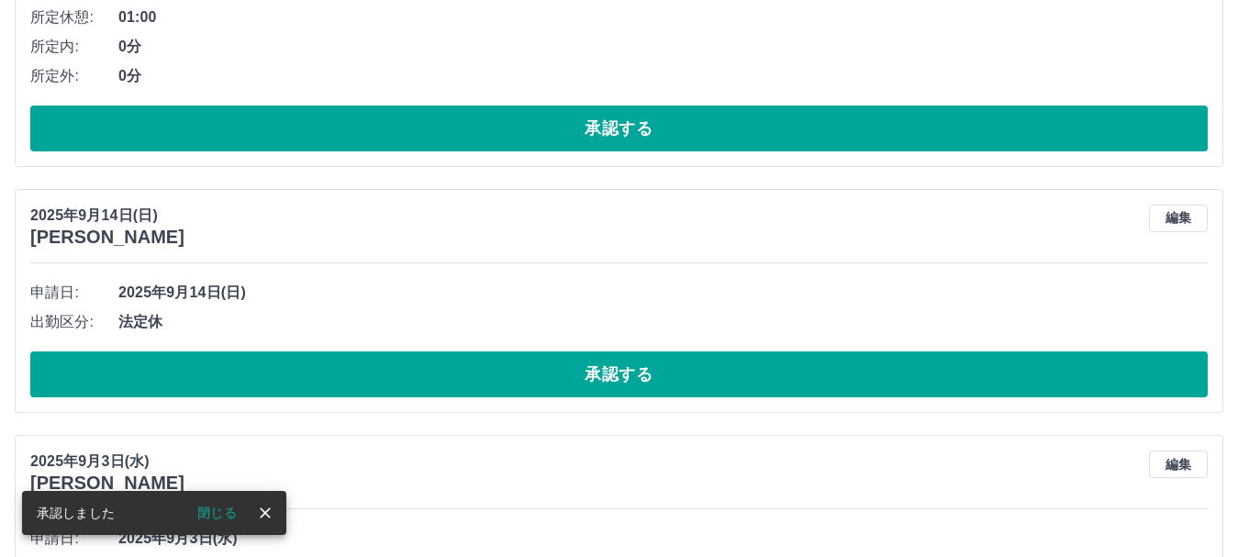
scroll to position [1904, 0]
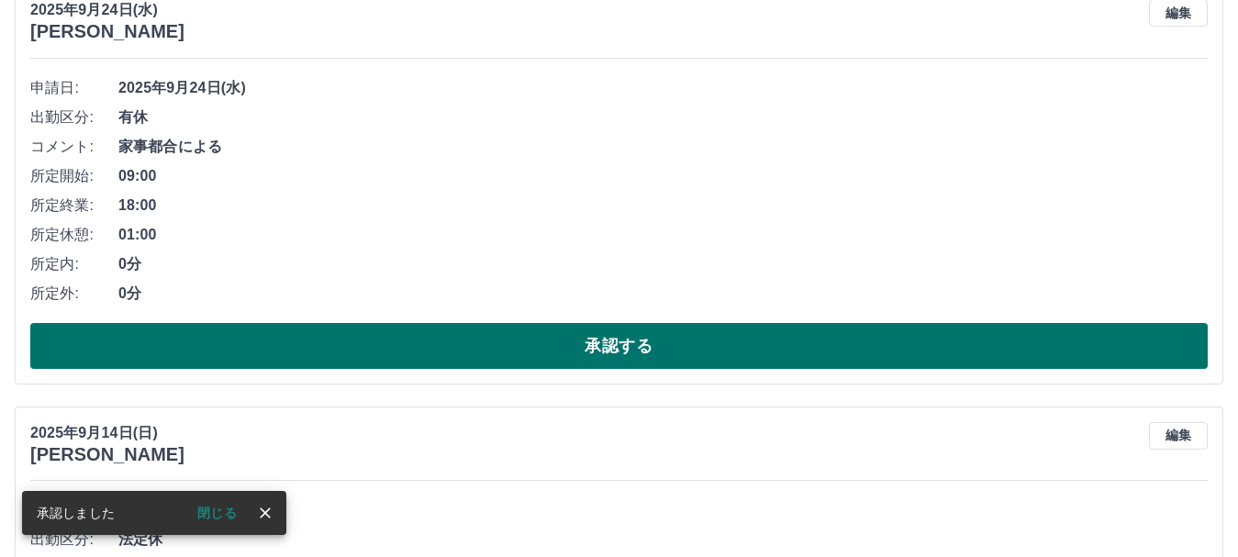
click at [498, 339] on button "承認する" at bounding box center [618, 346] width 1177 height 46
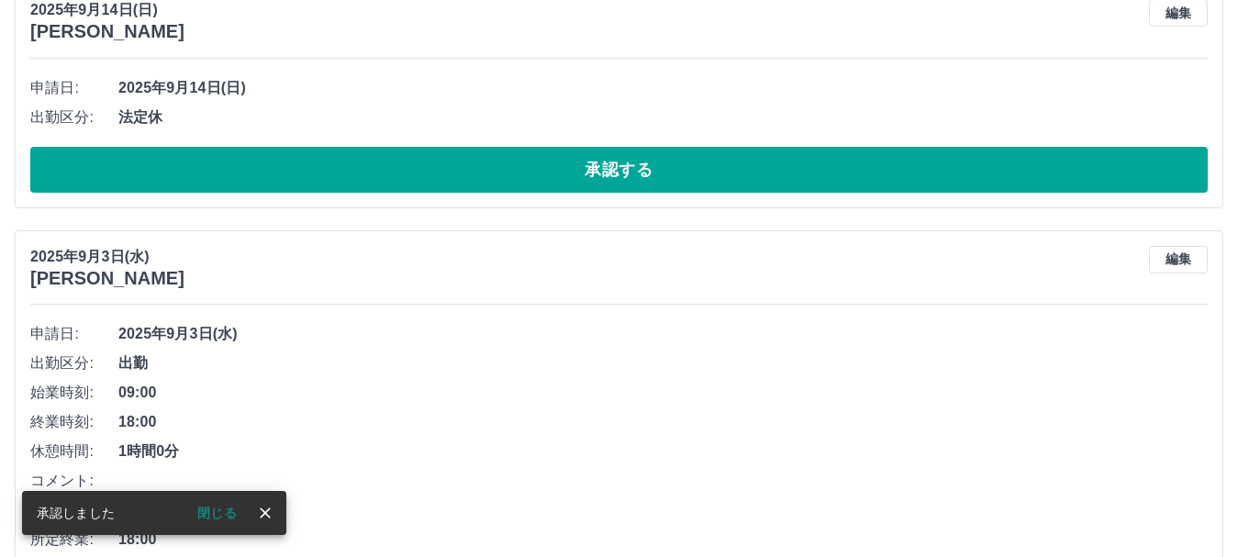
scroll to position [1481, 0]
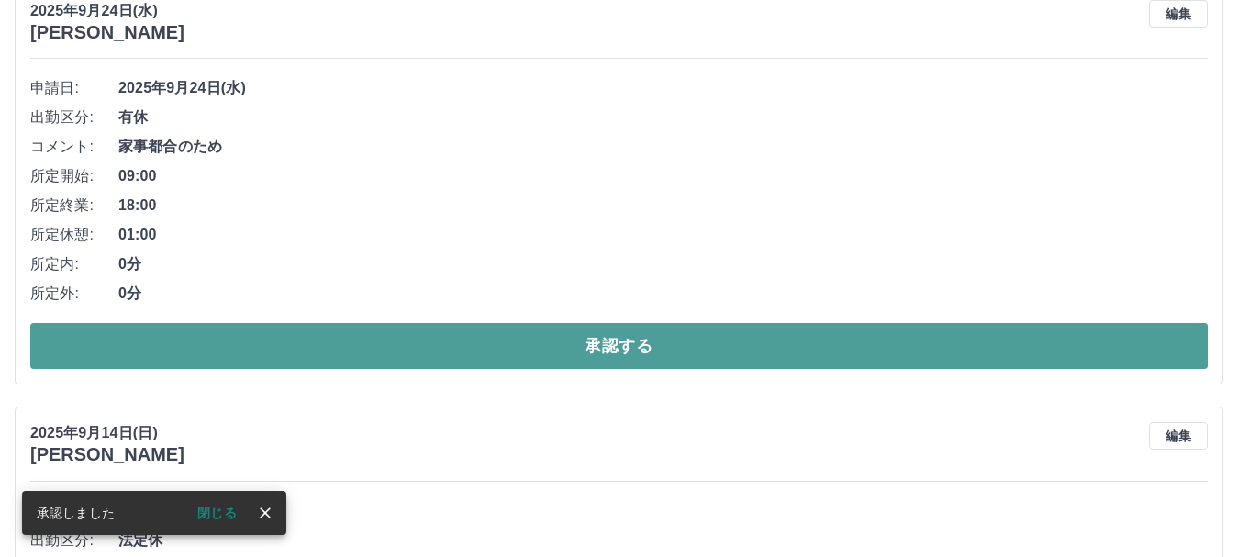
click at [482, 332] on button "承認する" at bounding box center [618, 346] width 1177 height 46
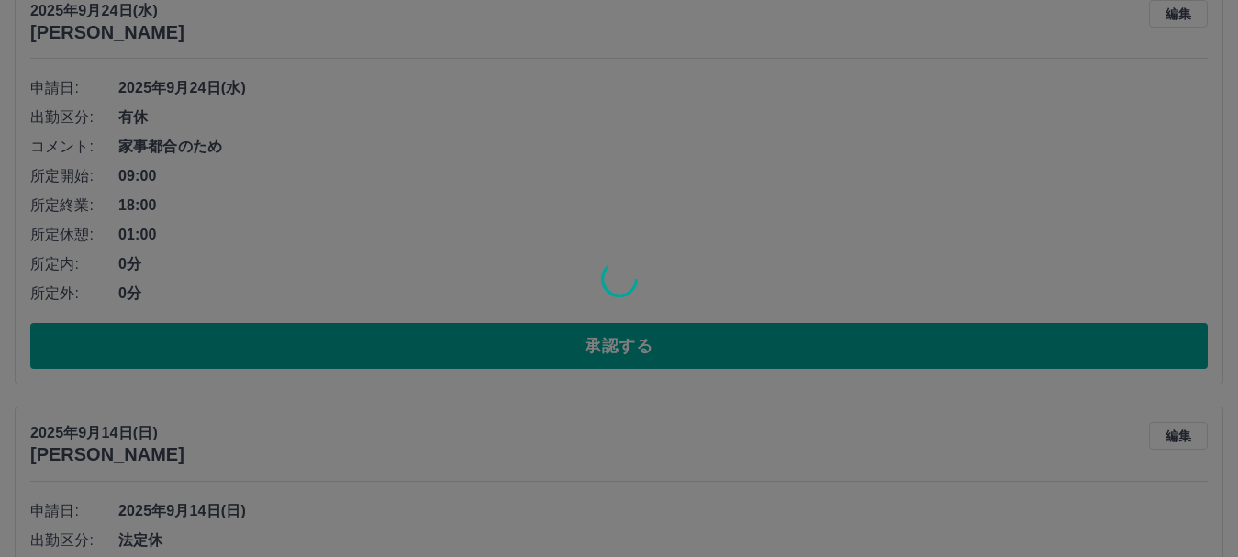
scroll to position [1059, 0]
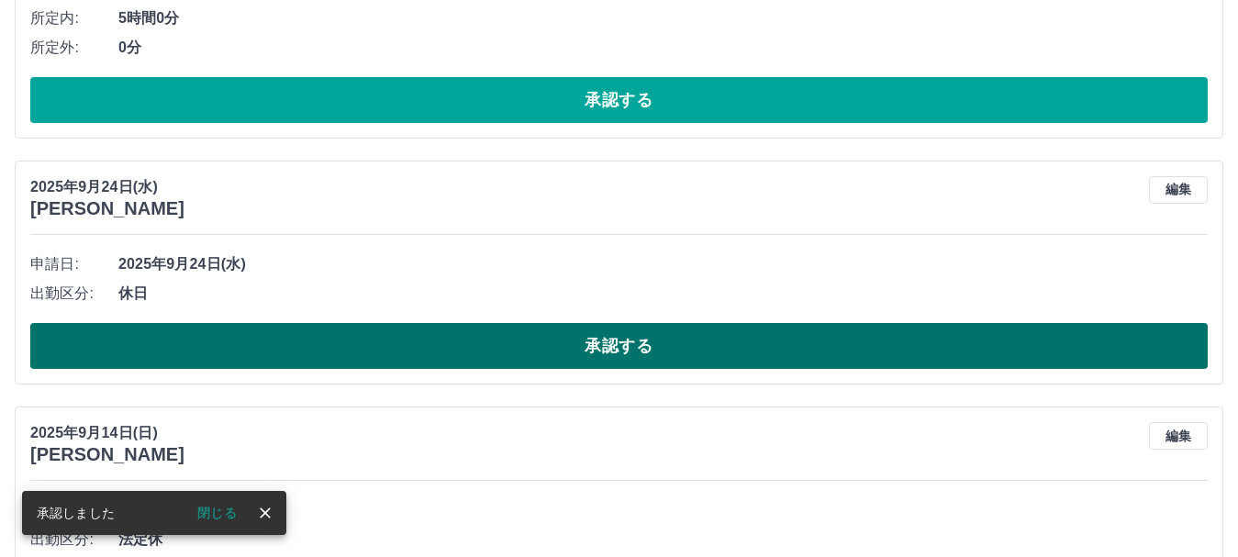
click at [495, 352] on button "承認する" at bounding box center [618, 346] width 1177 height 46
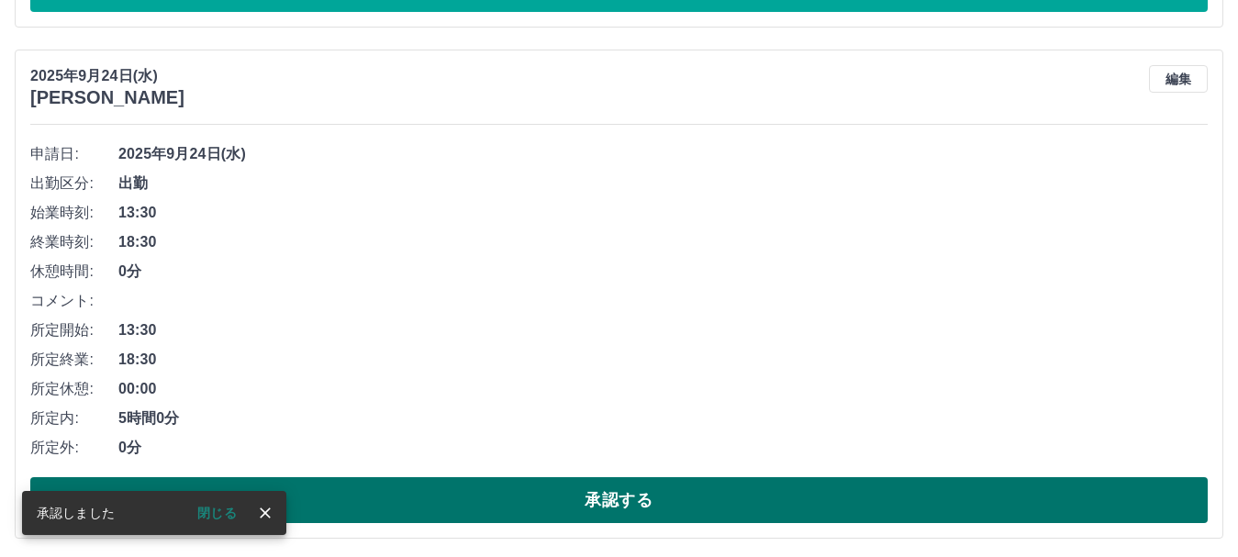
scroll to position [692, 0]
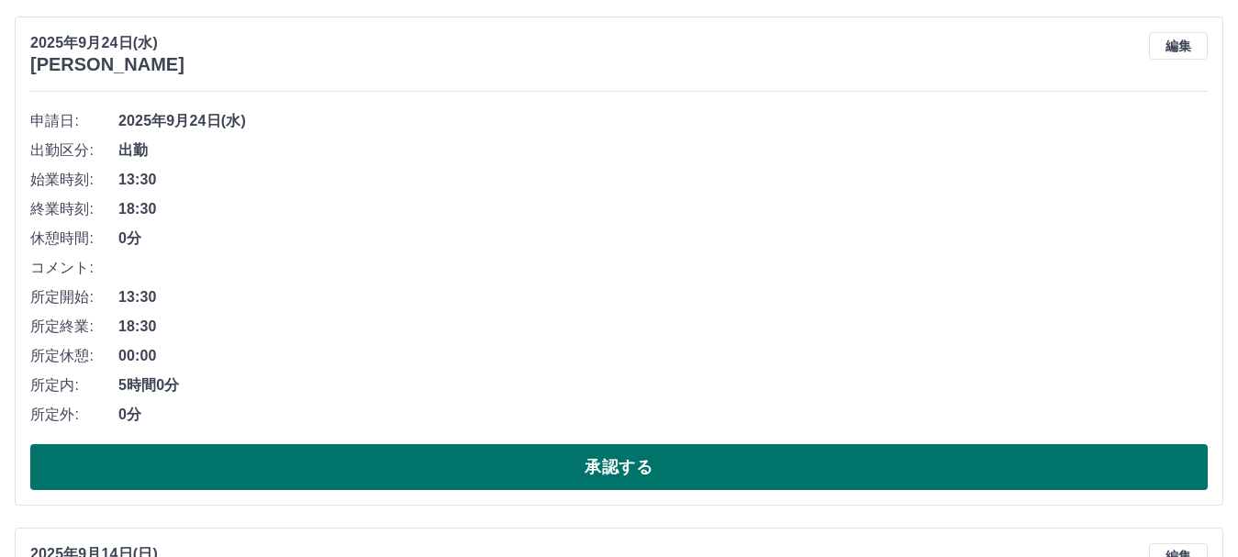
click at [517, 462] on button "承認する" at bounding box center [618, 467] width 1177 height 46
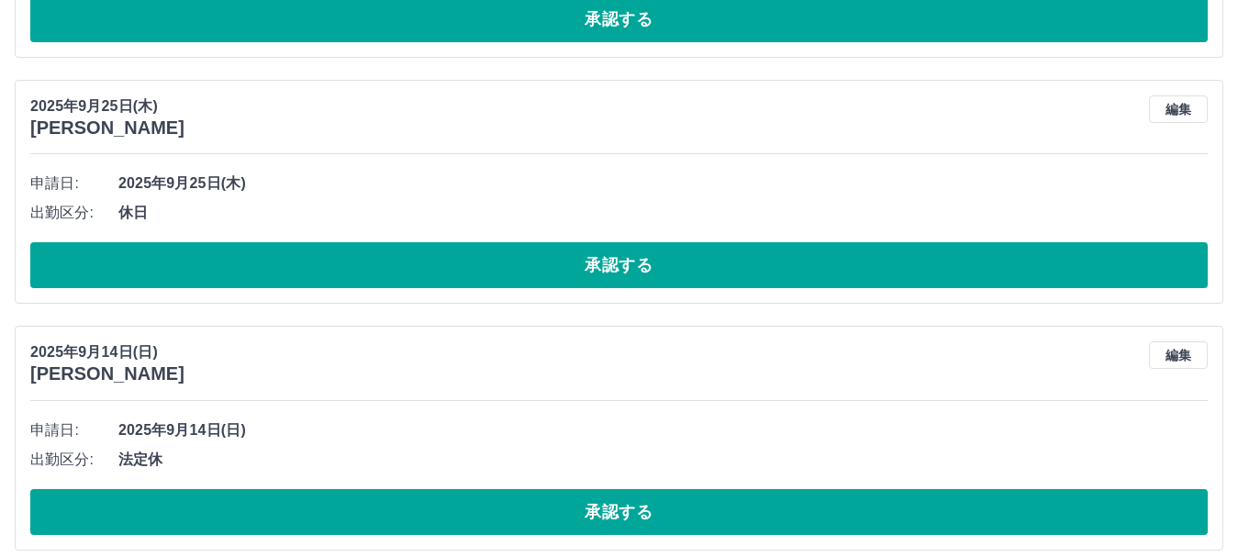
scroll to position [272, 0]
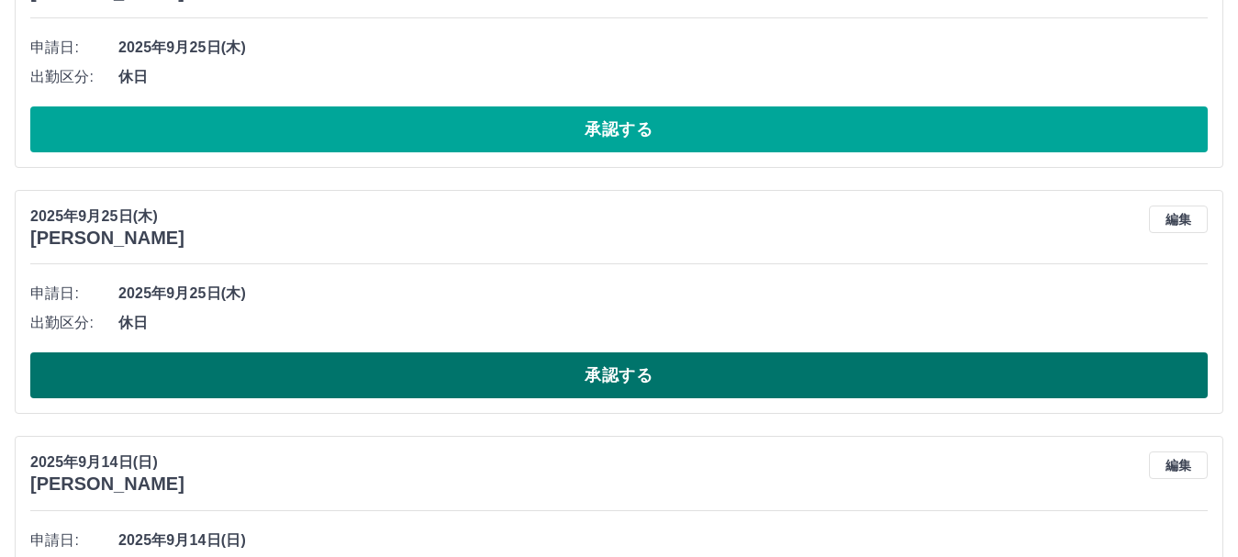
click at [468, 395] on button "承認する" at bounding box center [618, 375] width 1177 height 46
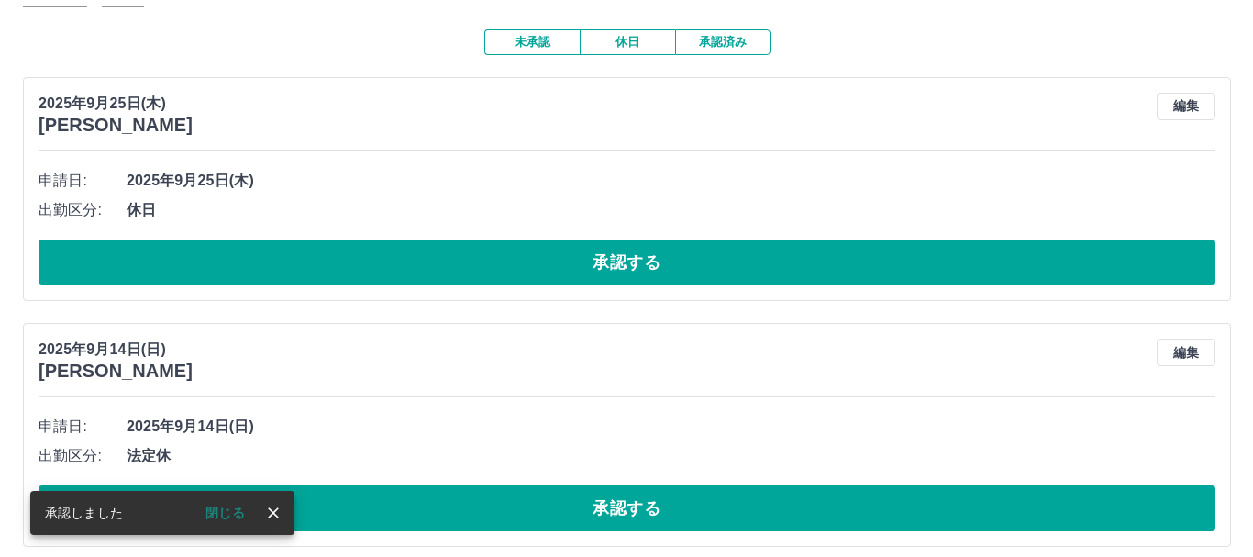
scroll to position [0, 0]
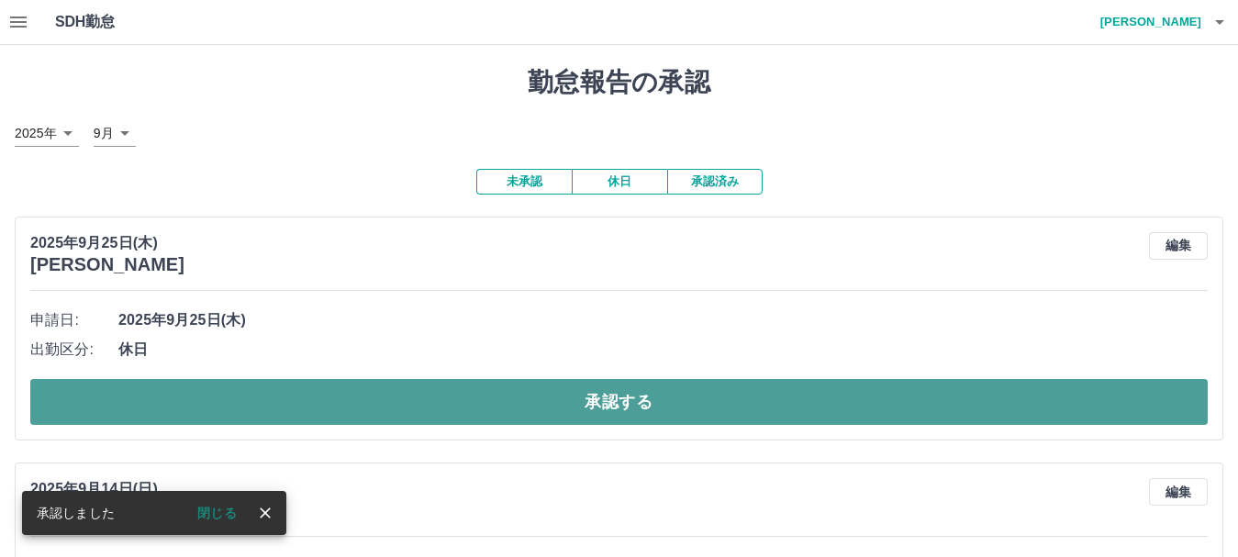
click at [459, 415] on button "承認する" at bounding box center [618, 402] width 1177 height 46
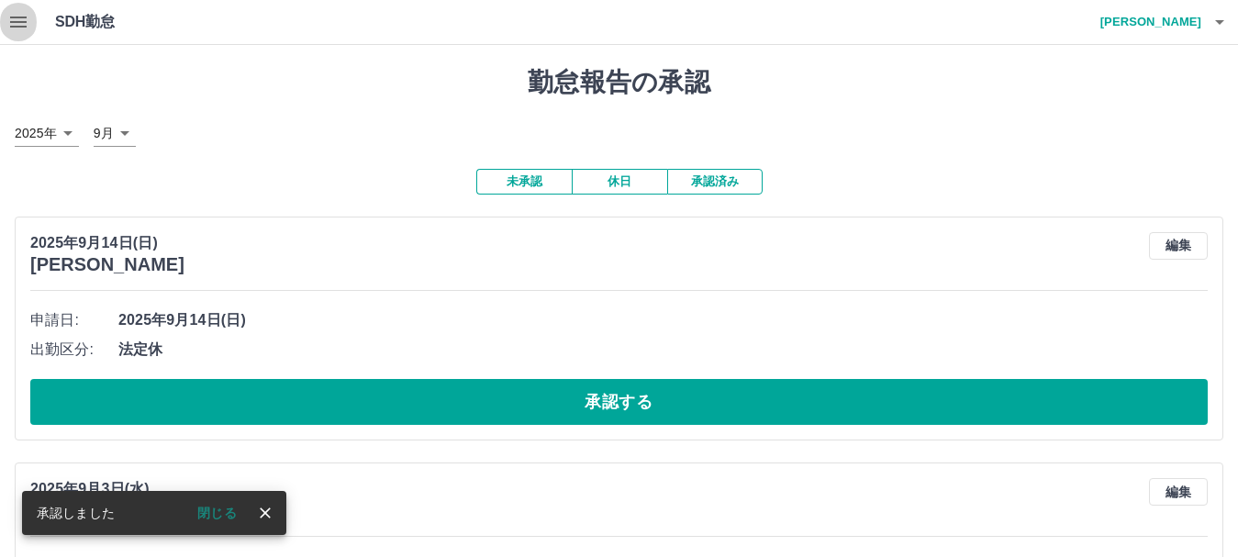
click at [27, 26] on icon "button" at bounding box center [18, 22] width 17 height 11
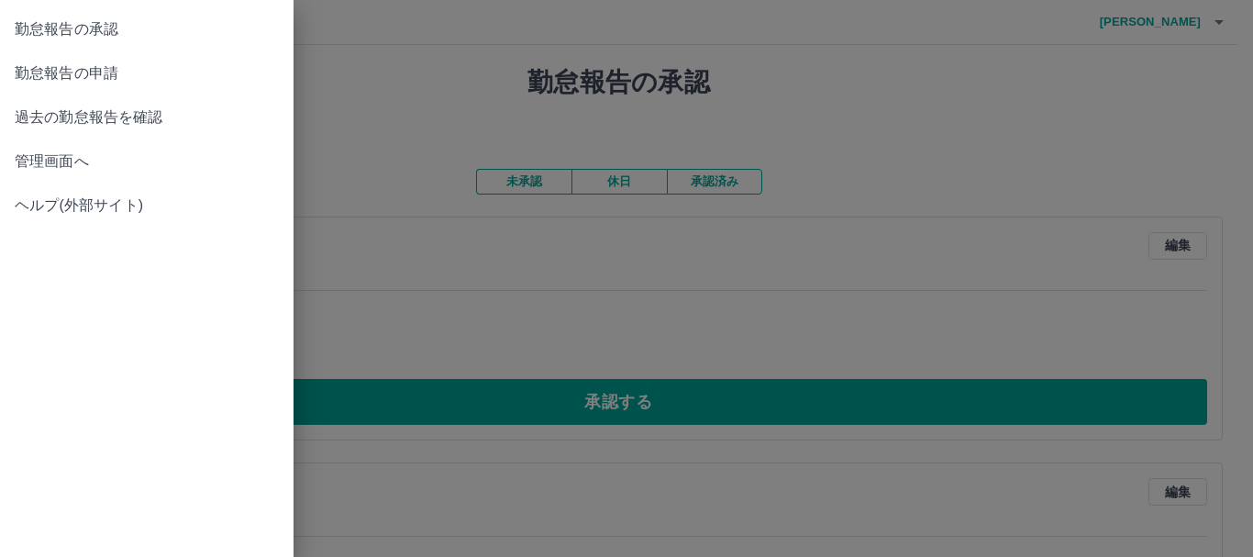
click at [95, 73] on span "勤怠報告の申請" at bounding box center [147, 73] width 264 height 22
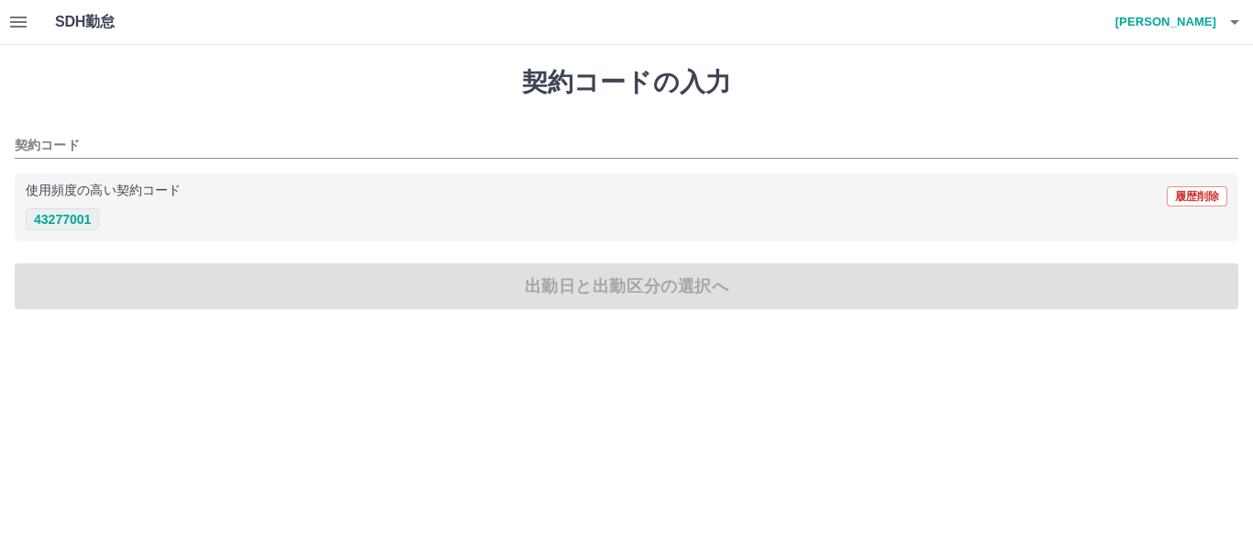
click at [79, 225] on button "43277001" at bounding box center [62, 219] width 73 height 22
type input "********"
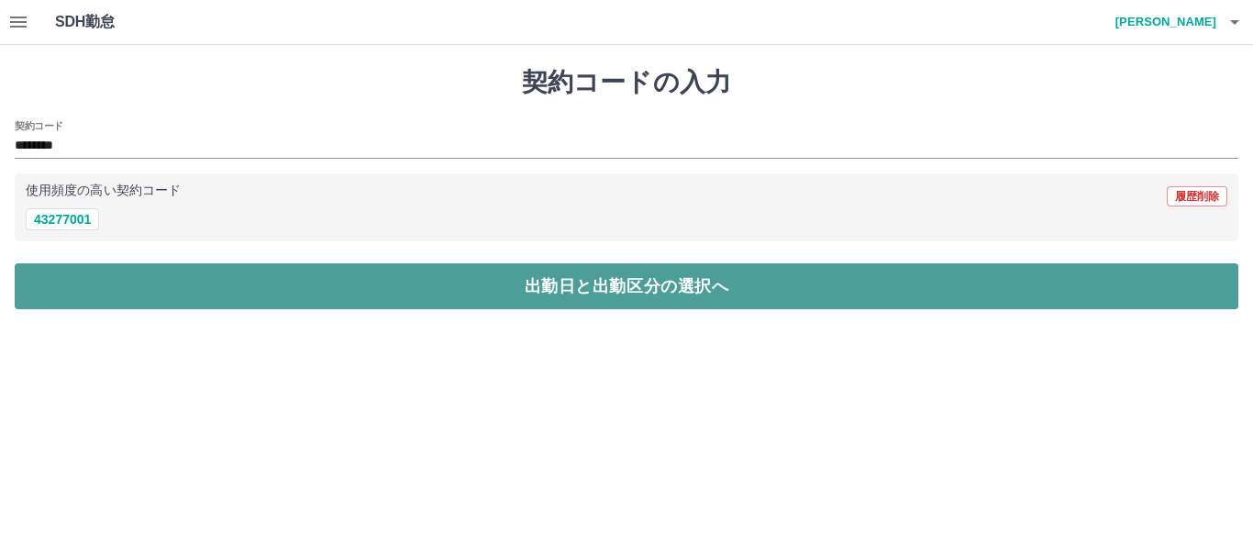
click at [139, 266] on button "出勤日と出勤区分の選択へ" at bounding box center [627, 286] width 1224 height 46
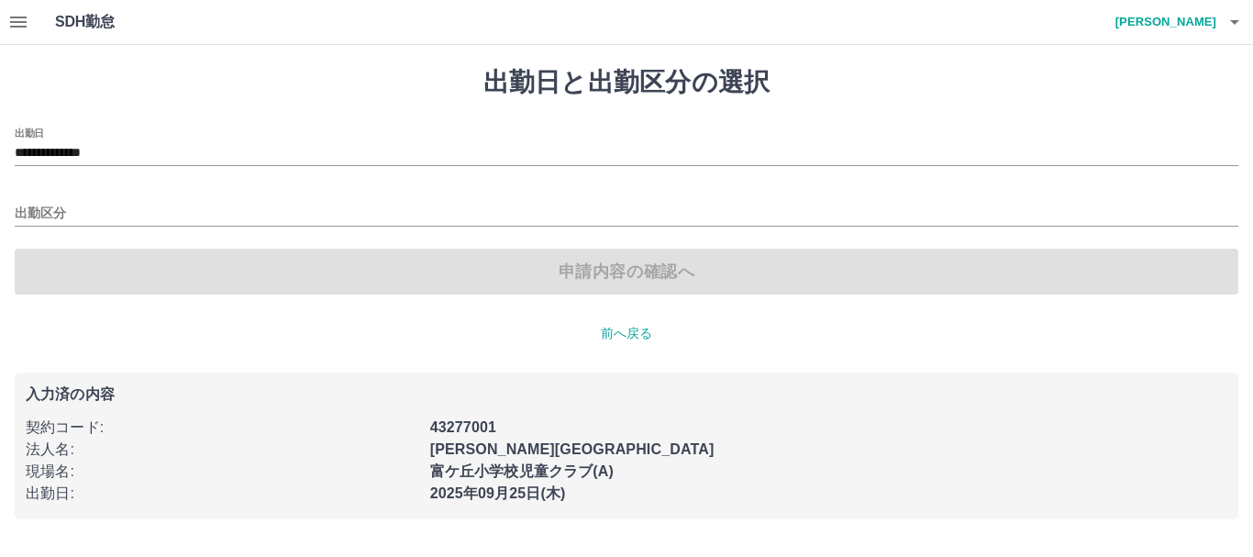
click at [97, 197] on div "出勤区分" at bounding box center [627, 207] width 1224 height 39
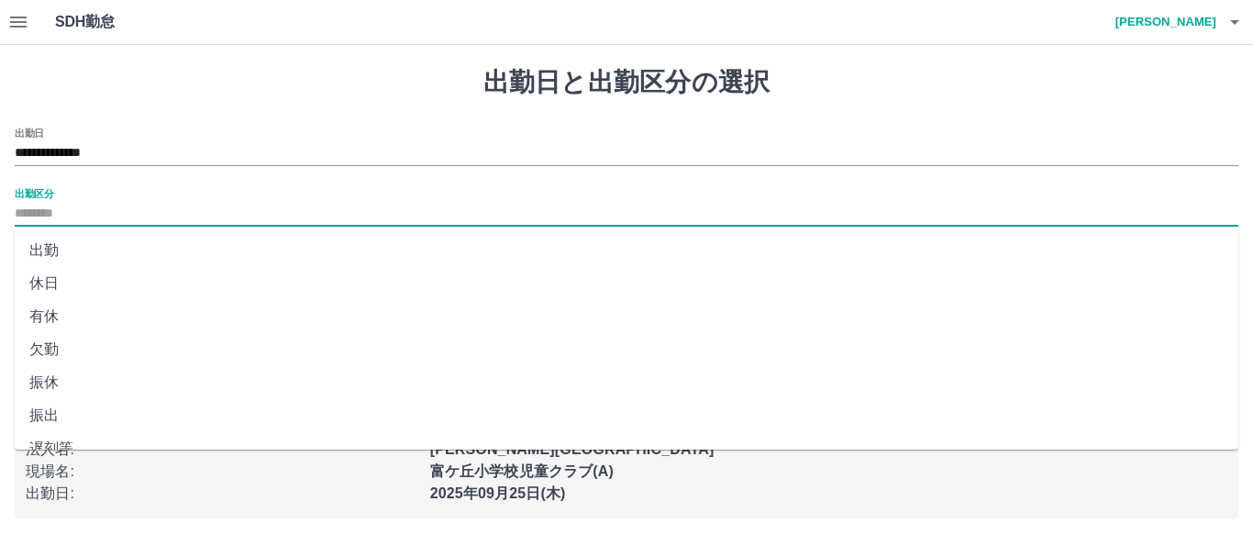
click at [68, 212] on input "出勤区分" at bounding box center [627, 214] width 1224 height 23
click at [71, 422] on li "遅刻等" at bounding box center [627, 429] width 1224 height 33
type input "***"
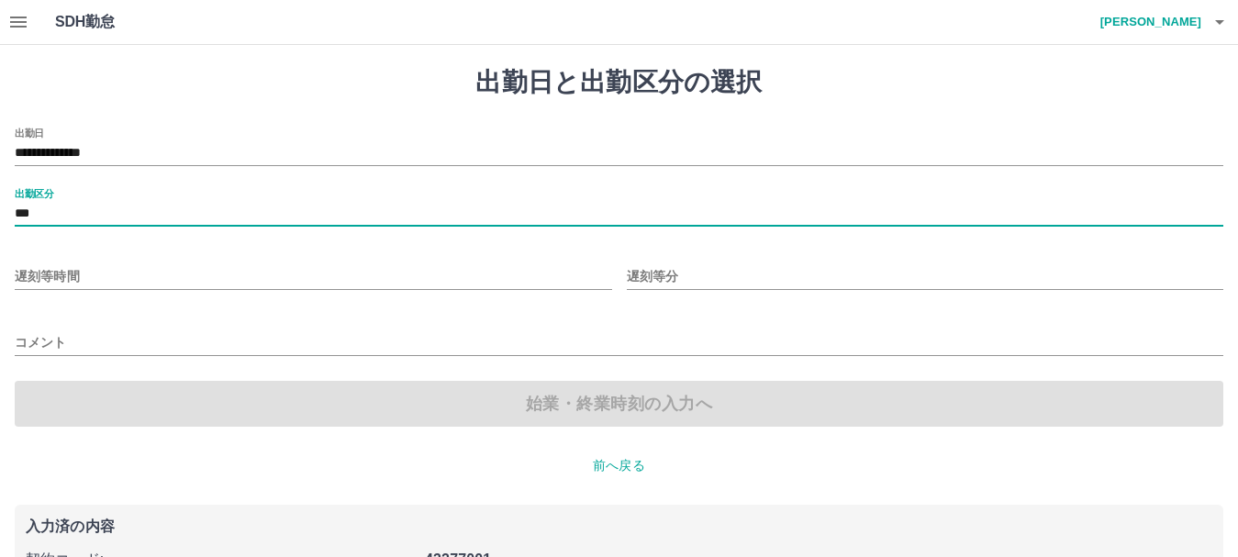
click at [83, 268] on input "遅刻等時間" at bounding box center [313, 276] width 597 height 27
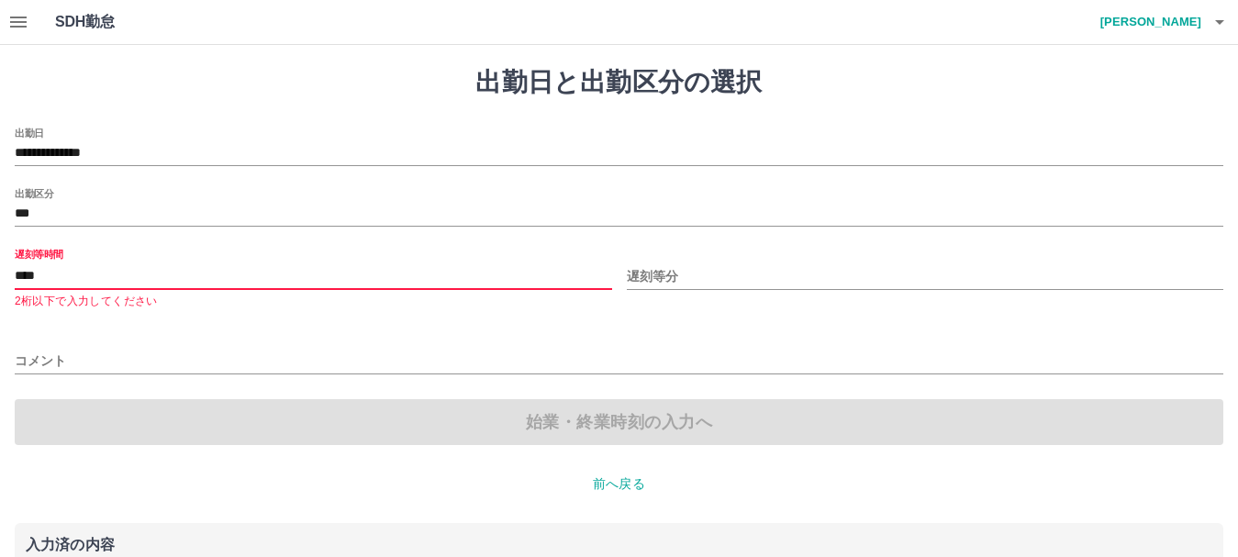
click at [689, 266] on input "遅刻等分" at bounding box center [925, 276] width 597 height 27
click at [72, 274] on input "****" at bounding box center [313, 276] width 597 height 27
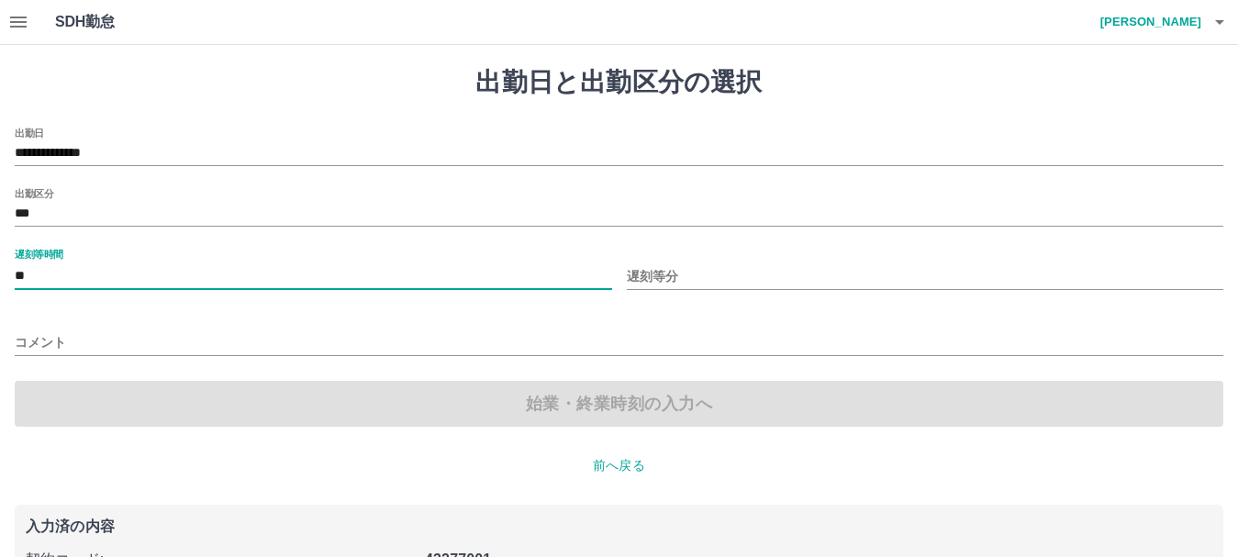
type input "*"
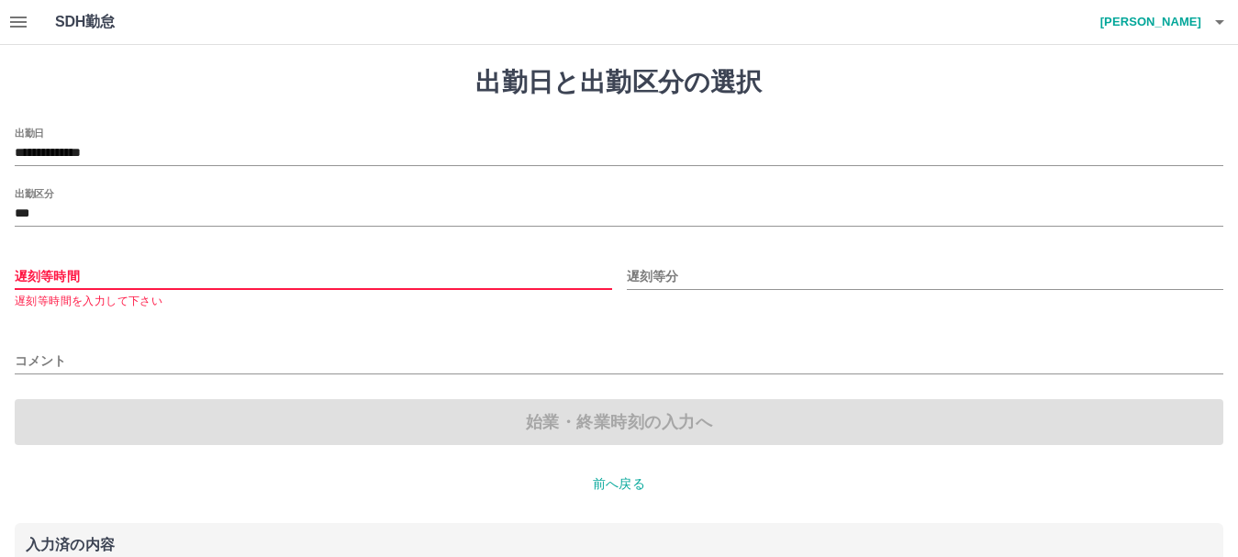
click at [30, 279] on input "遅刻等時間" at bounding box center [313, 276] width 597 height 27
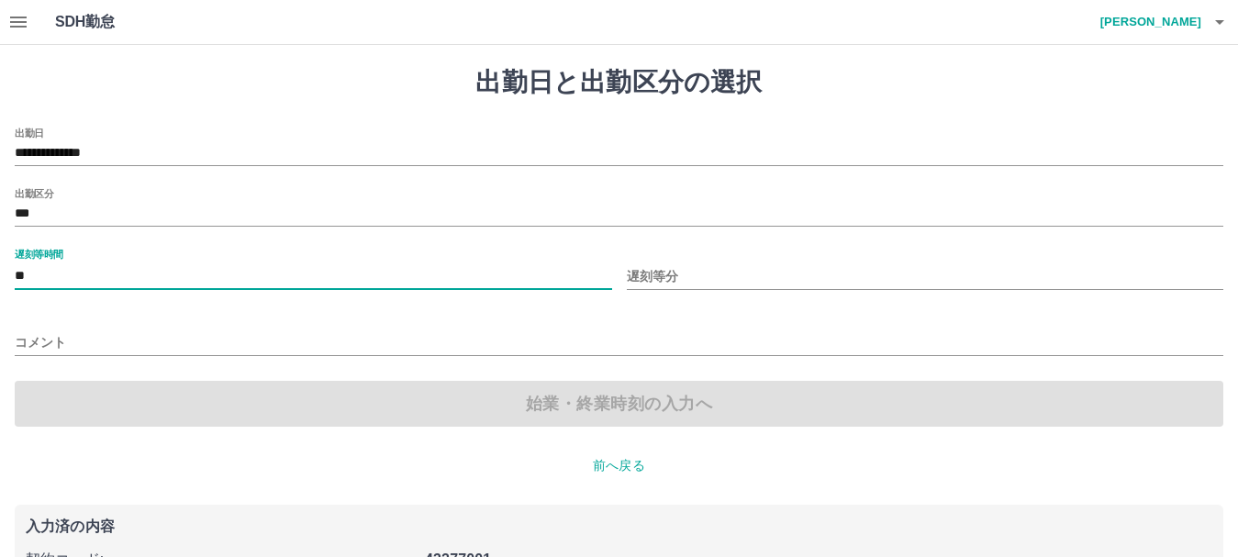
type input "**"
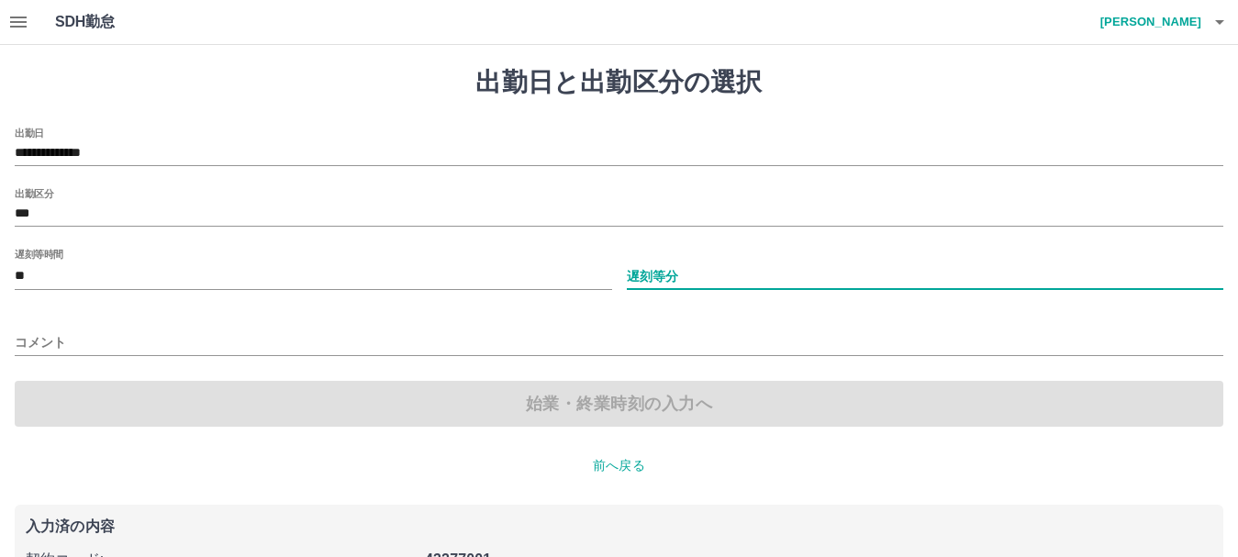
click at [711, 275] on input "遅刻等分" at bounding box center [925, 276] width 597 height 27
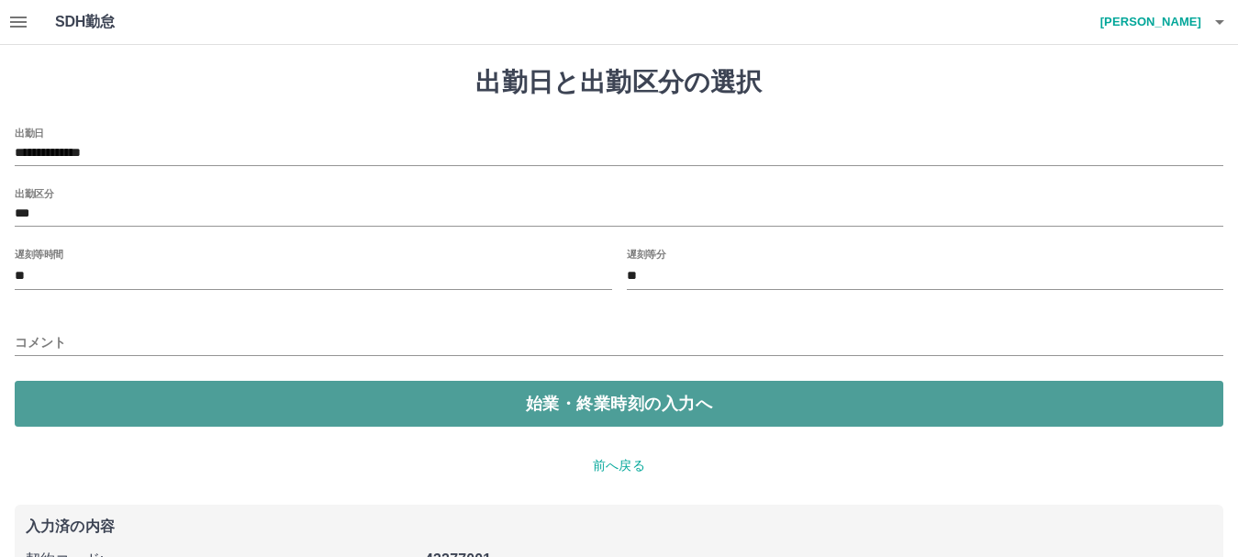
click at [644, 410] on button "始業・終業時刻の入力へ" at bounding box center [619, 404] width 1208 height 46
type input "*"
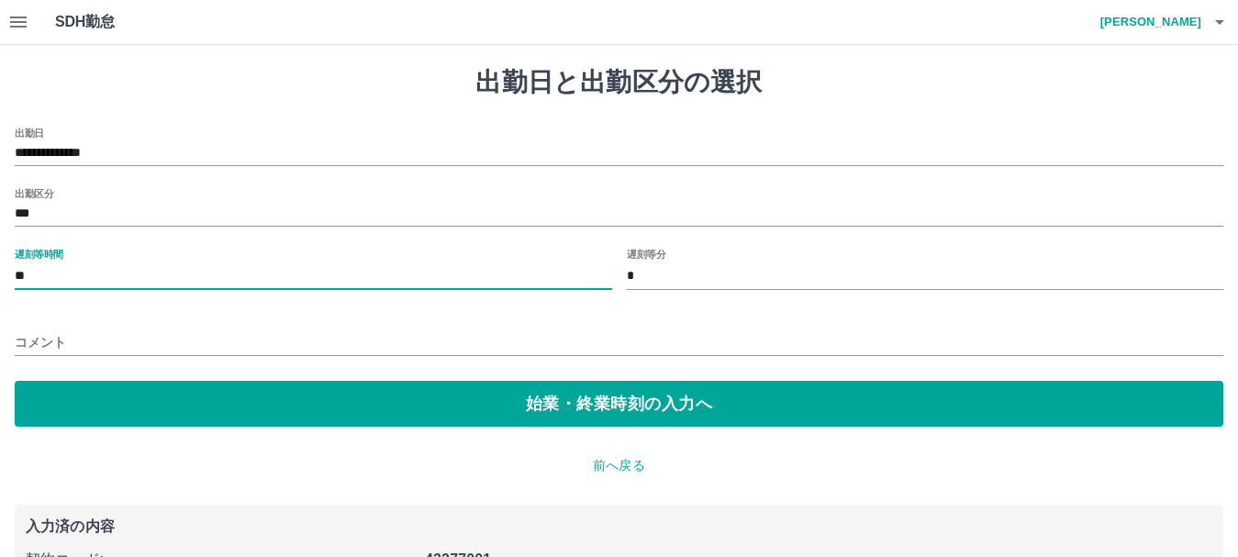
click at [62, 276] on input "**" at bounding box center [313, 276] width 597 height 27
type input "*"
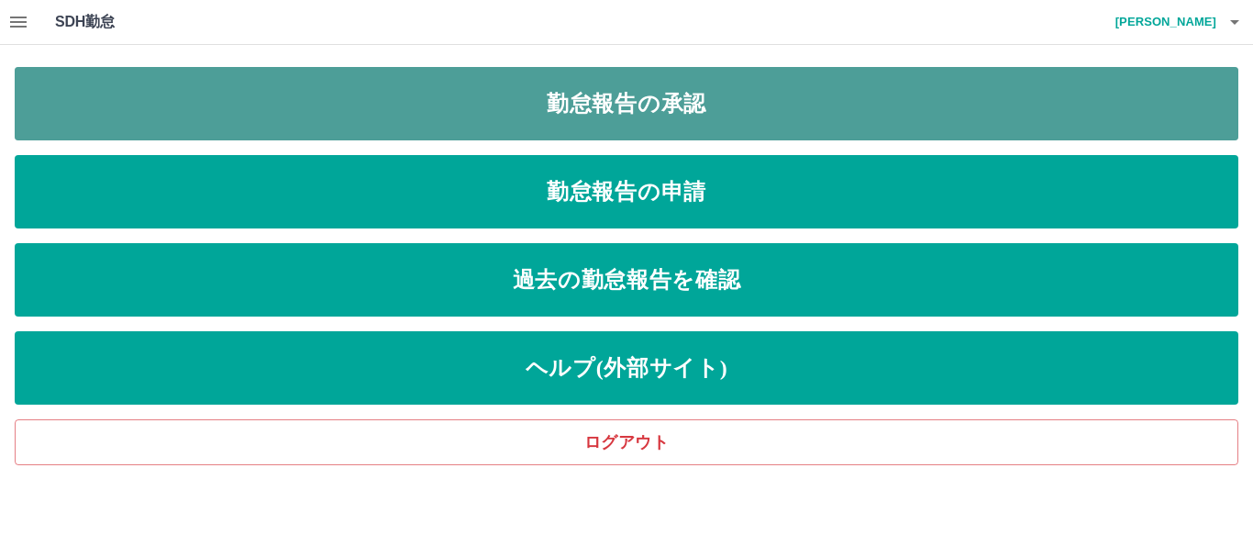
click at [592, 130] on link "勤怠報告の承認" at bounding box center [627, 103] width 1224 height 73
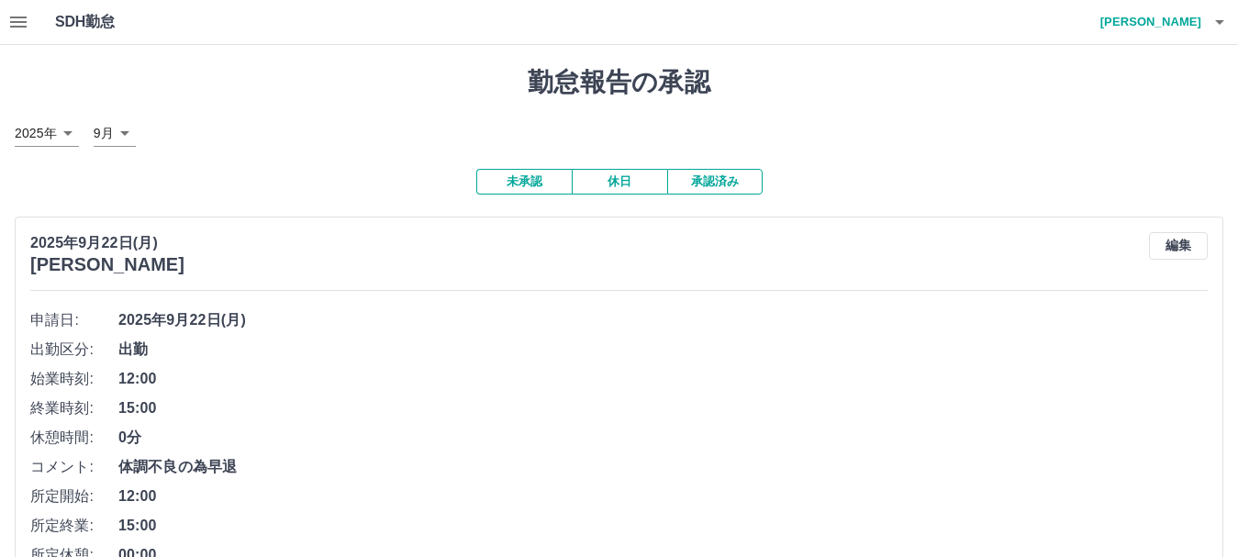
scroll to position [184, 0]
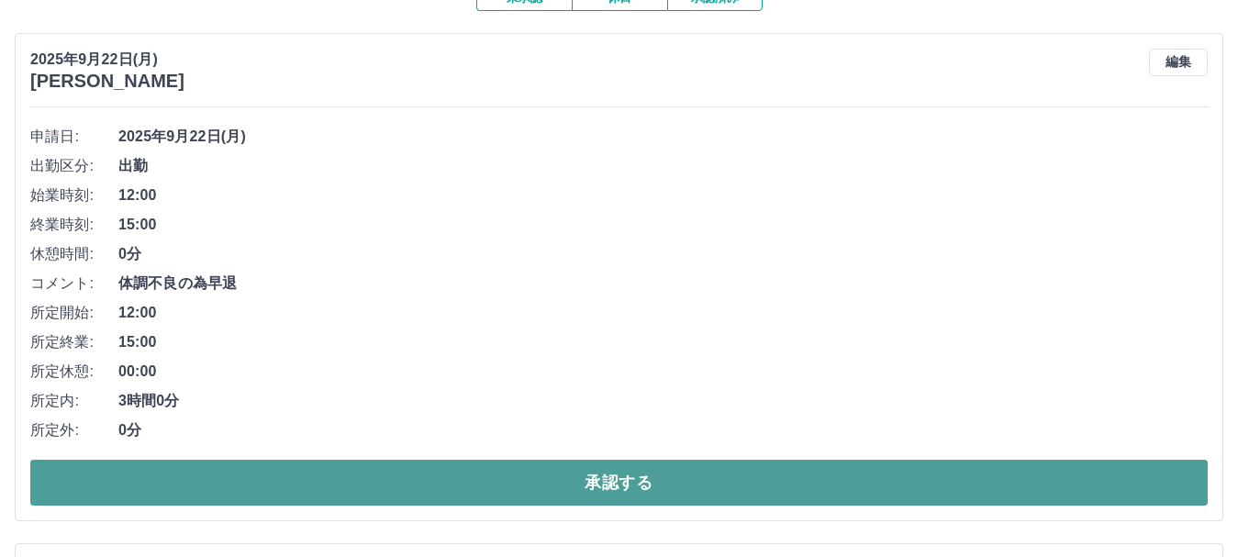
click at [350, 476] on button "承認する" at bounding box center [618, 483] width 1177 height 46
